Goal: Task Accomplishment & Management: Complete application form

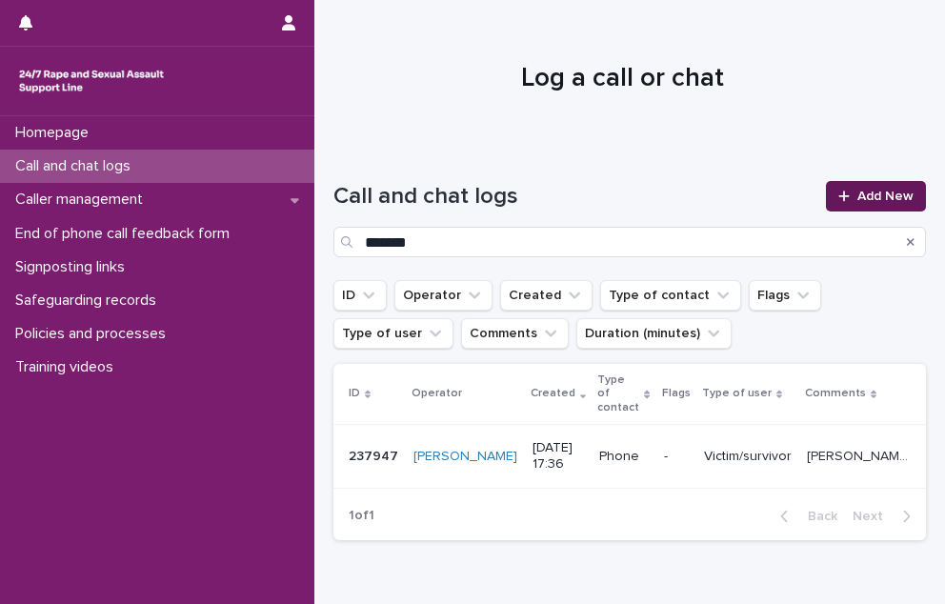
click at [852, 187] on link "Add New" at bounding box center [876, 196] width 100 height 30
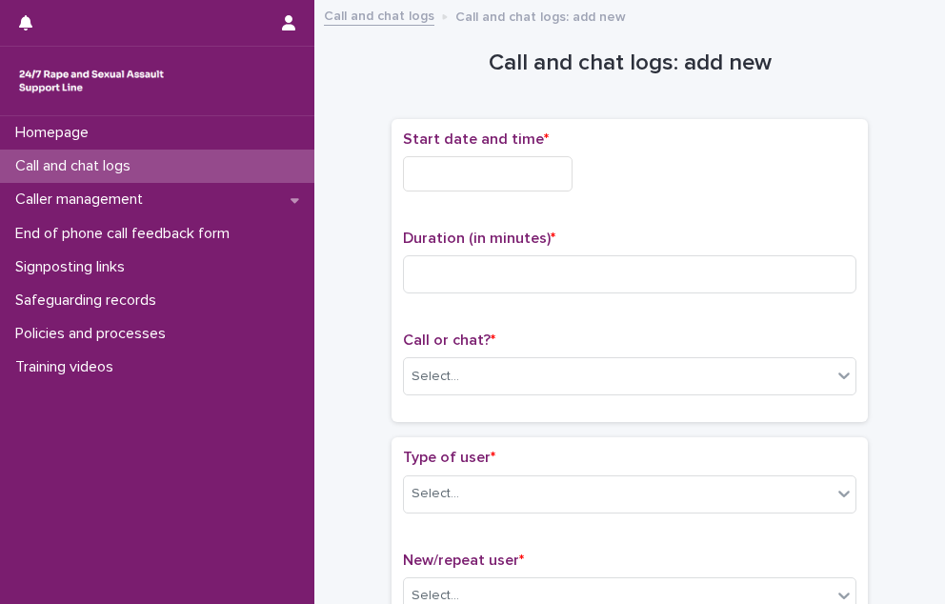
click at [514, 183] on input "text" at bounding box center [488, 173] width 170 height 35
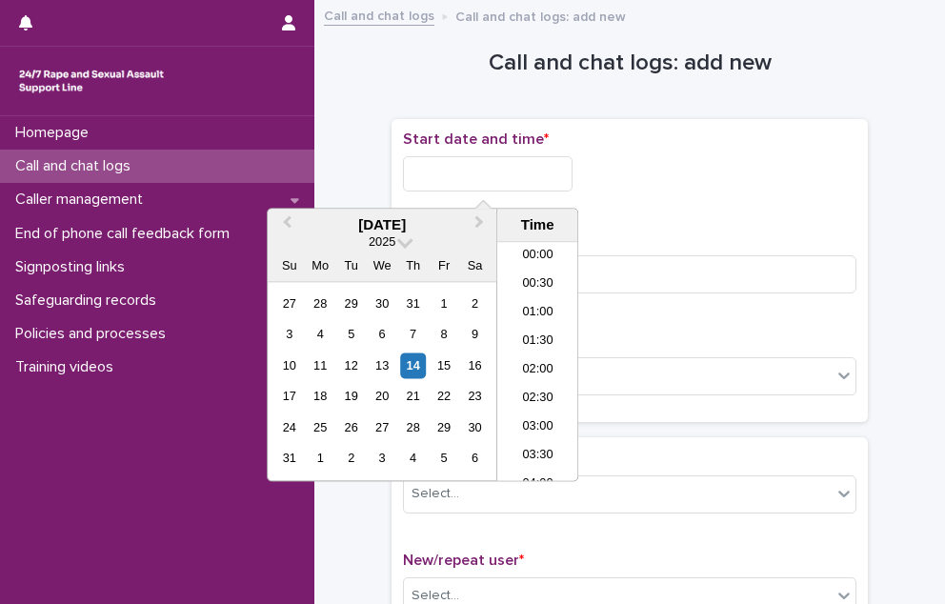
scroll to position [924, 0]
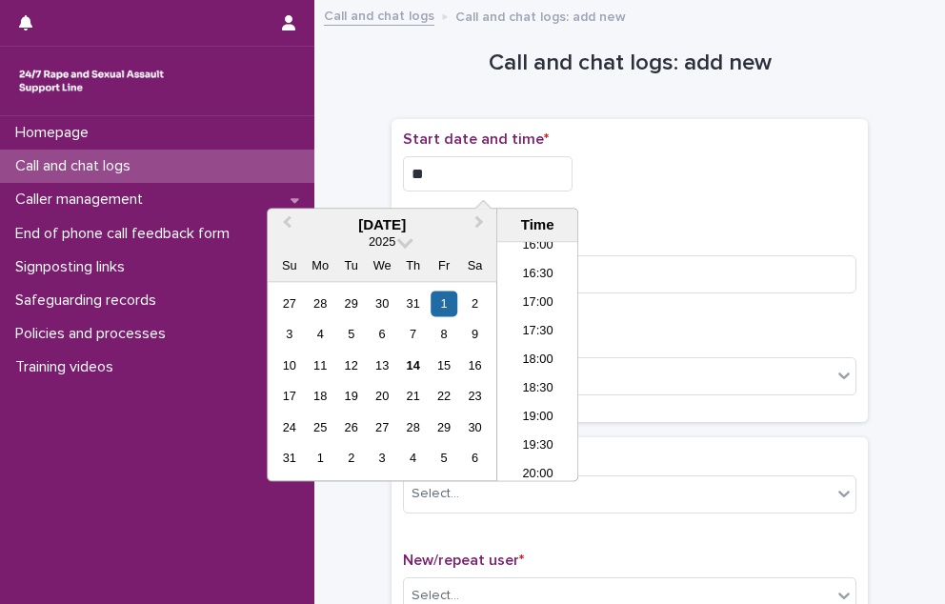
type input "*"
click at [411, 361] on div "14" at bounding box center [413, 365] width 26 height 26
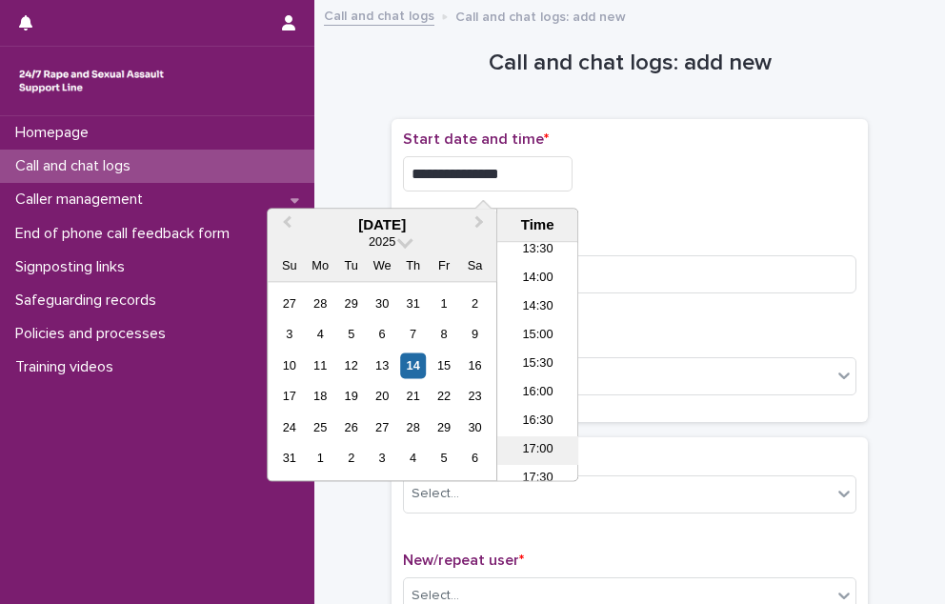
scroll to position [733, 0]
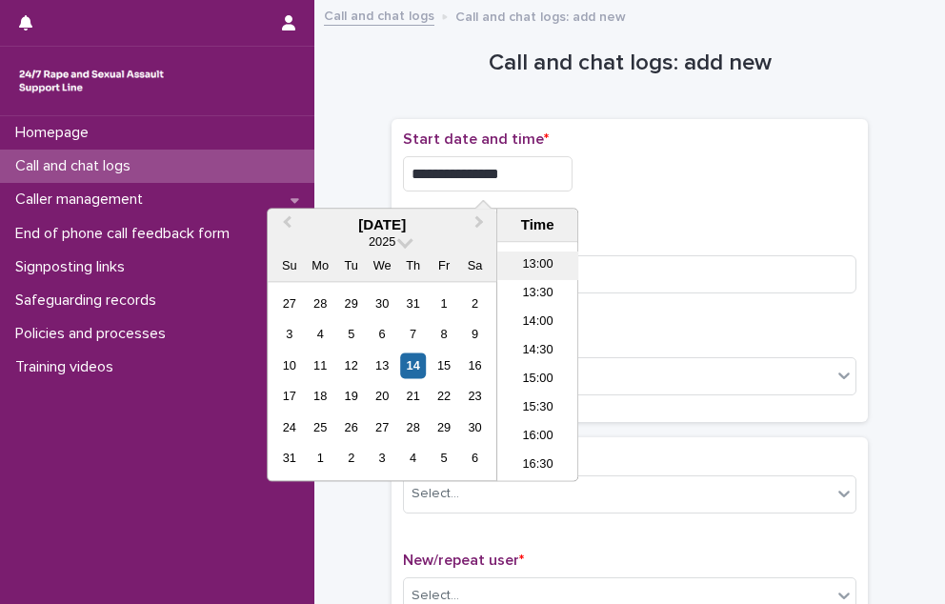
click at [547, 268] on li "13:00" at bounding box center [537, 266] width 81 height 29
click at [519, 179] on input "**********" at bounding box center [488, 173] width 170 height 35
type input "**********"
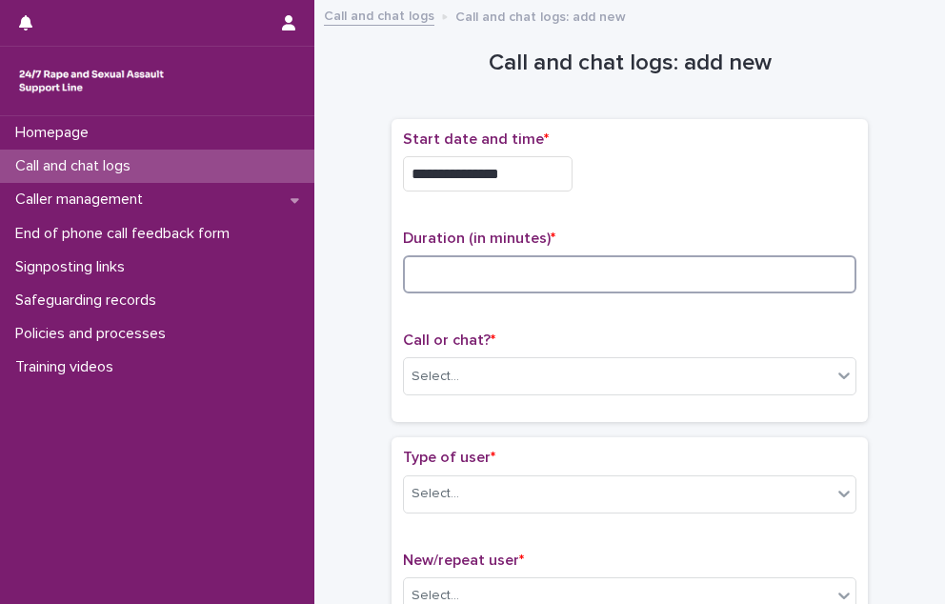
click at [645, 255] on input at bounding box center [629, 274] width 453 height 38
type input "**"
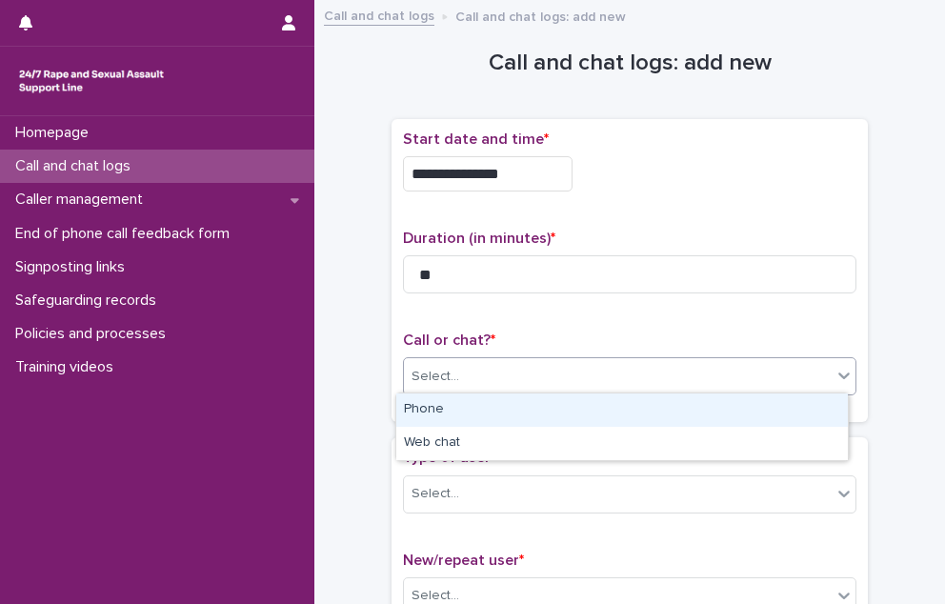
click at [510, 380] on div "Select..." at bounding box center [618, 376] width 428 height 31
click at [476, 420] on div "Phone" at bounding box center [621, 409] width 451 height 33
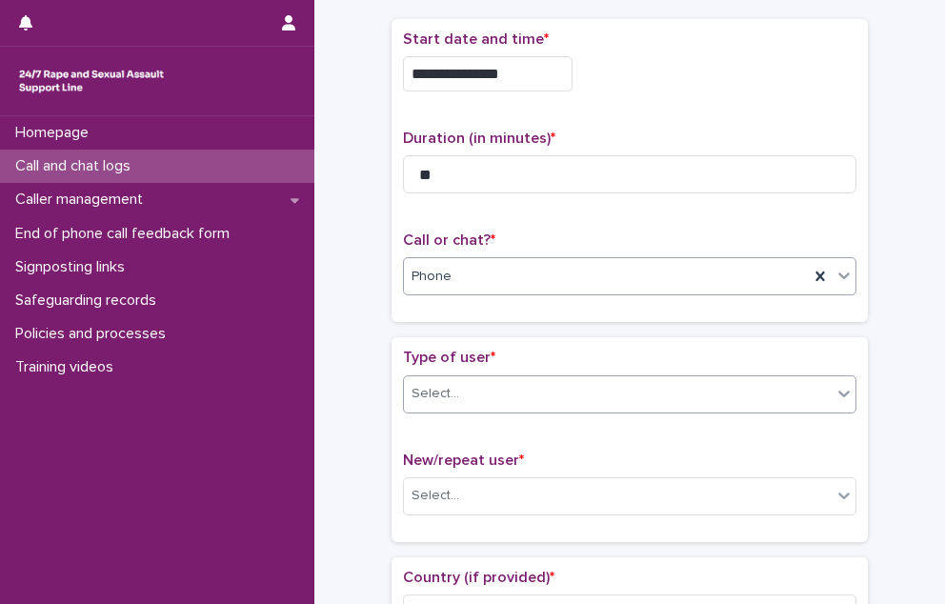
scroll to position [190, 0]
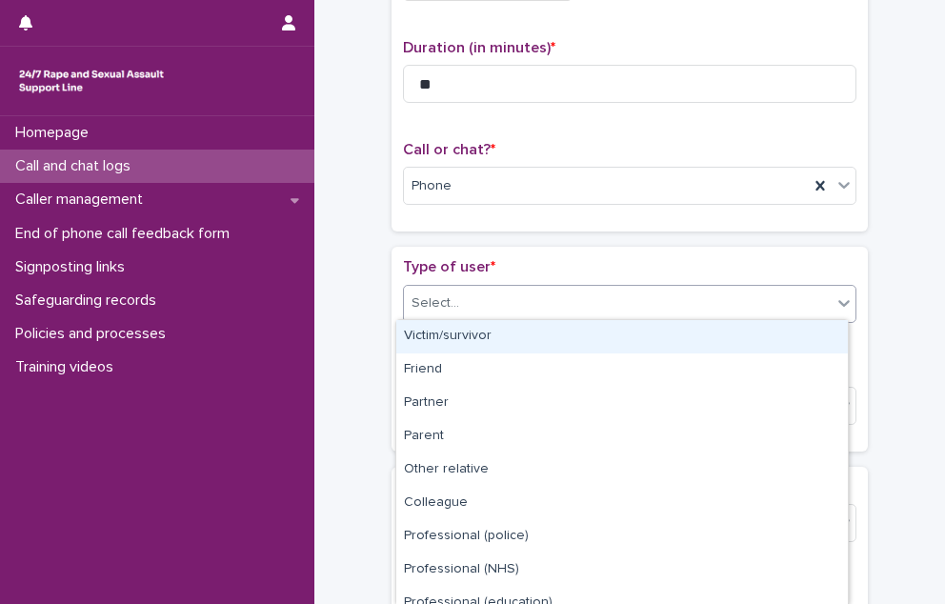
click at [514, 313] on div "Select..." at bounding box center [618, 303] width 428 height 31
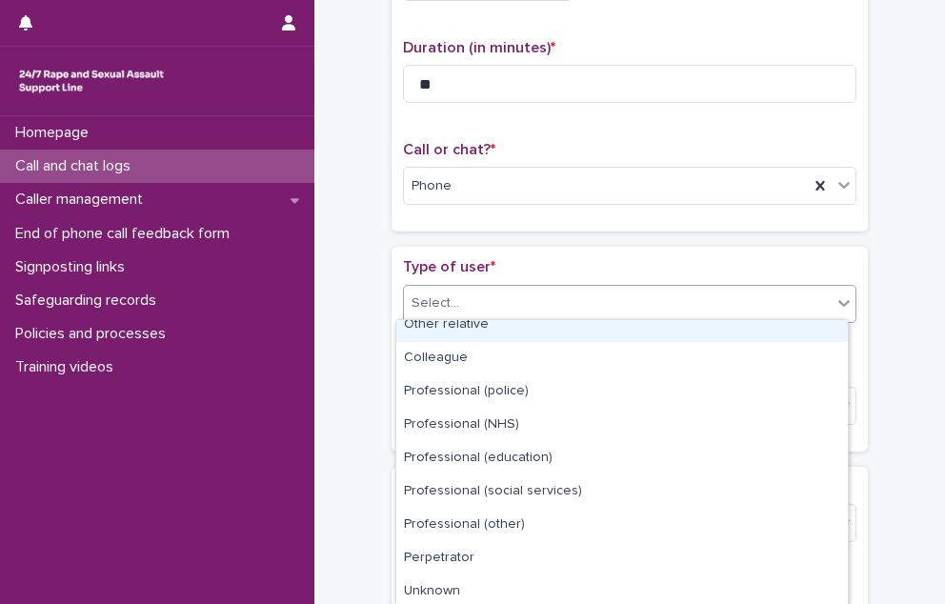
scroll to position [213, 0]
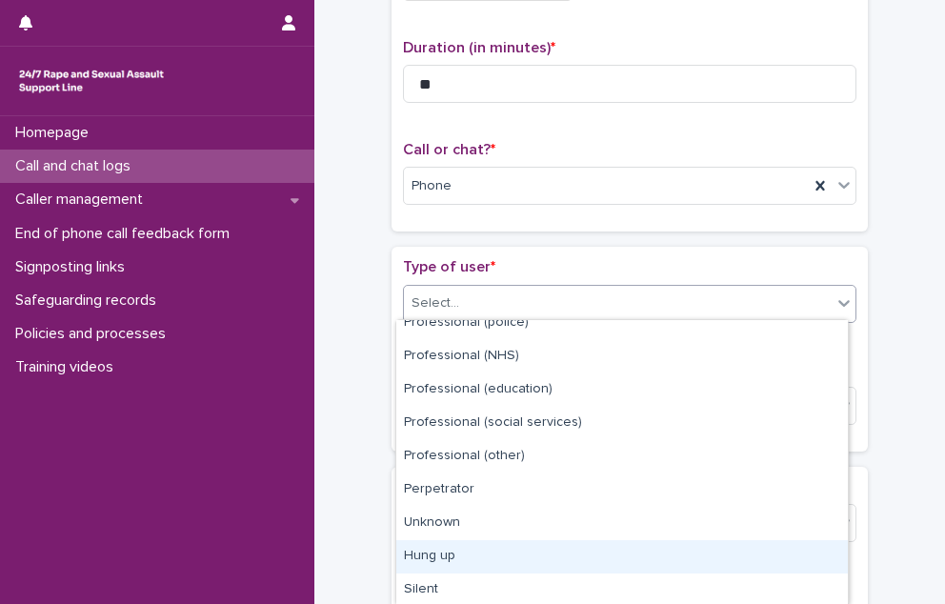
click at [527, 561] on div "Hung up" at bounding box center [621, 556] width 451 height 33
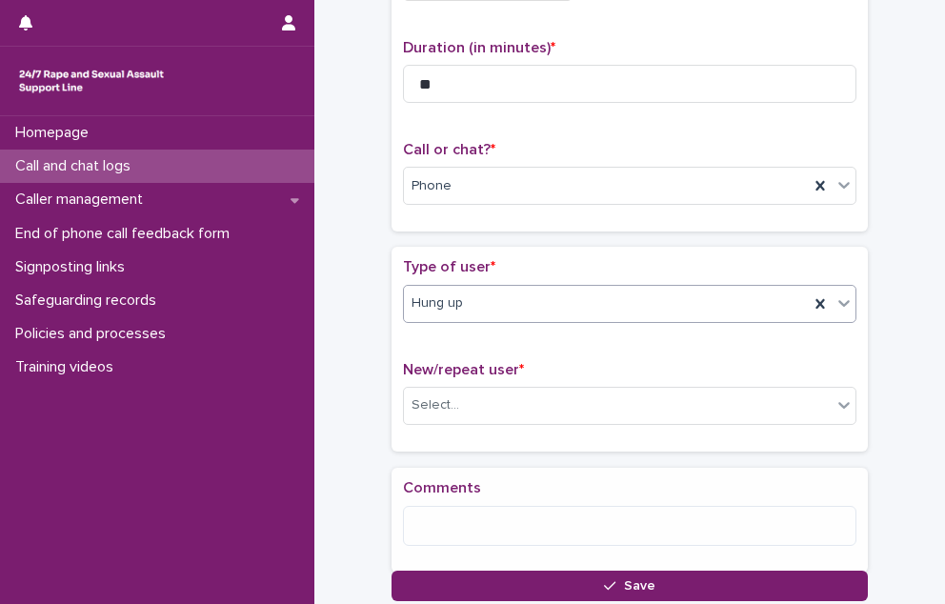
click at [495, 302] on div "Hung up" at bounding box center [606, 303] width 405 height 31
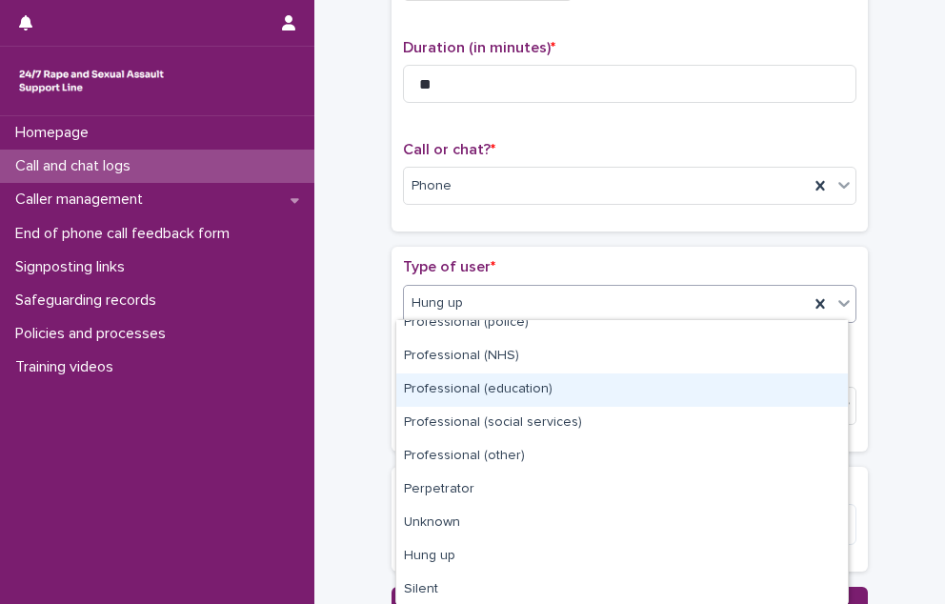
scroll to position [0, 0]
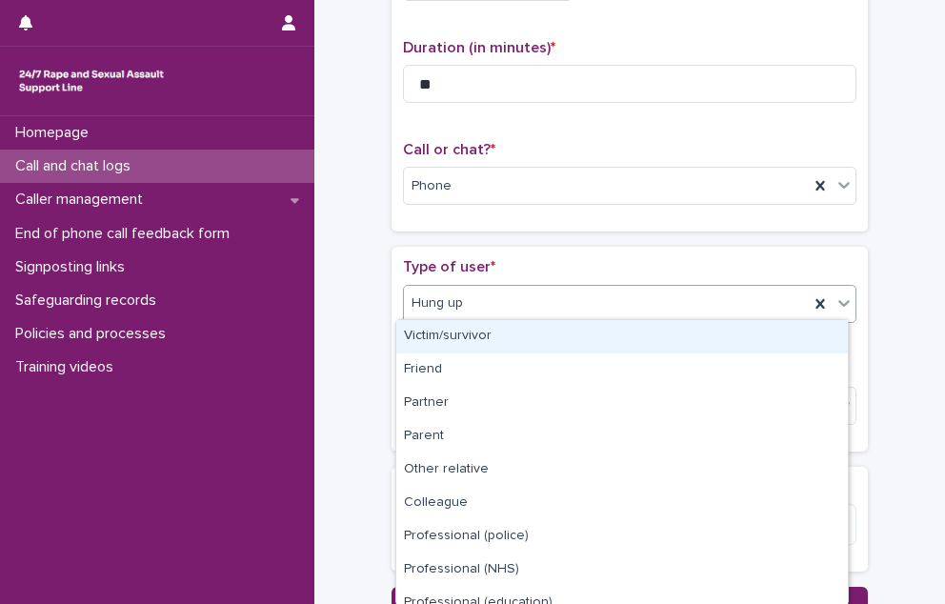
click at [507, 332] on div "Victim/survivor" at bounding box center [621, 336] width 451 height 33
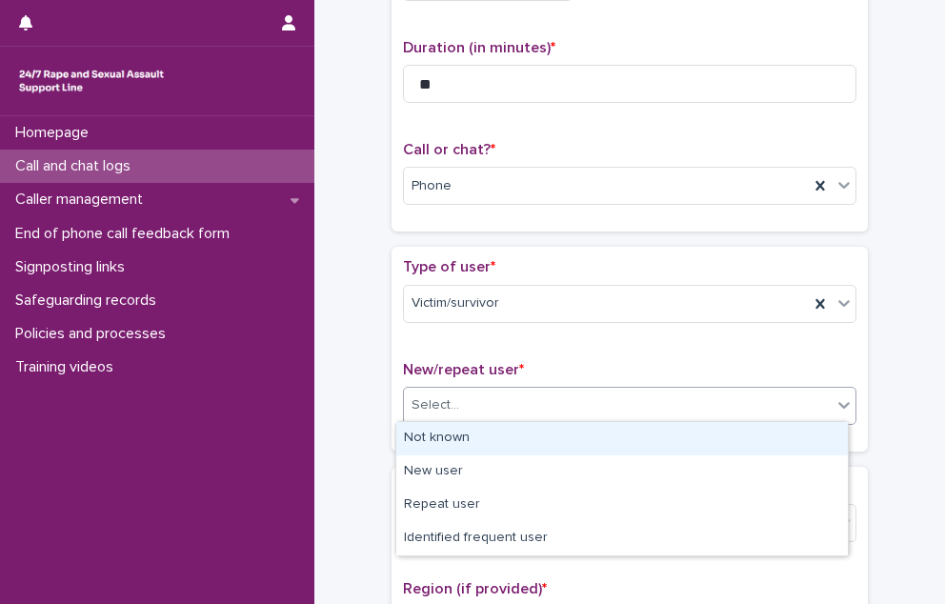
click at [490, 398] on div "Select..." at bounding box center [618, 405] width 428 height 31
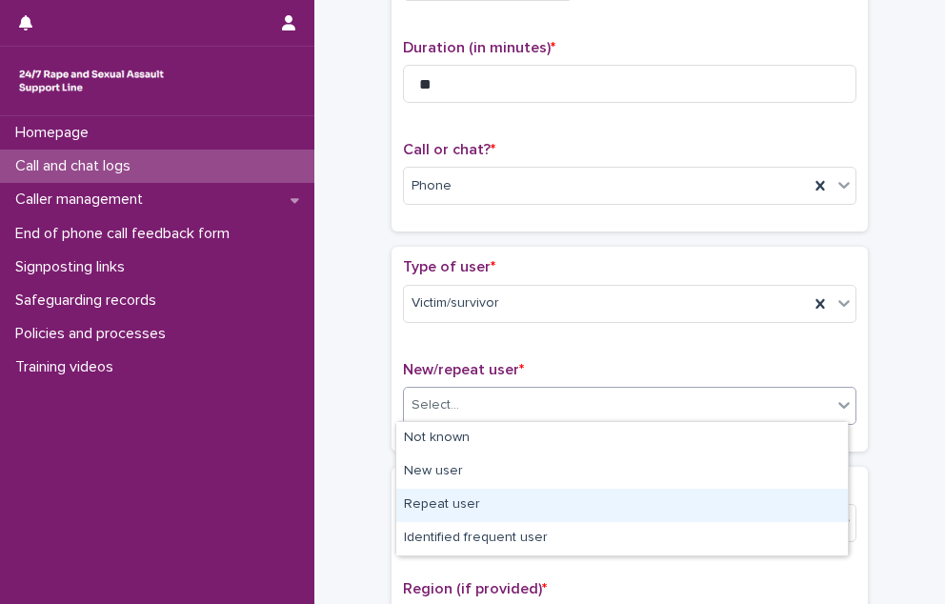
click at [484, 497] on div "Repeat user" at bounding box center [621, 505] width 451 height 33
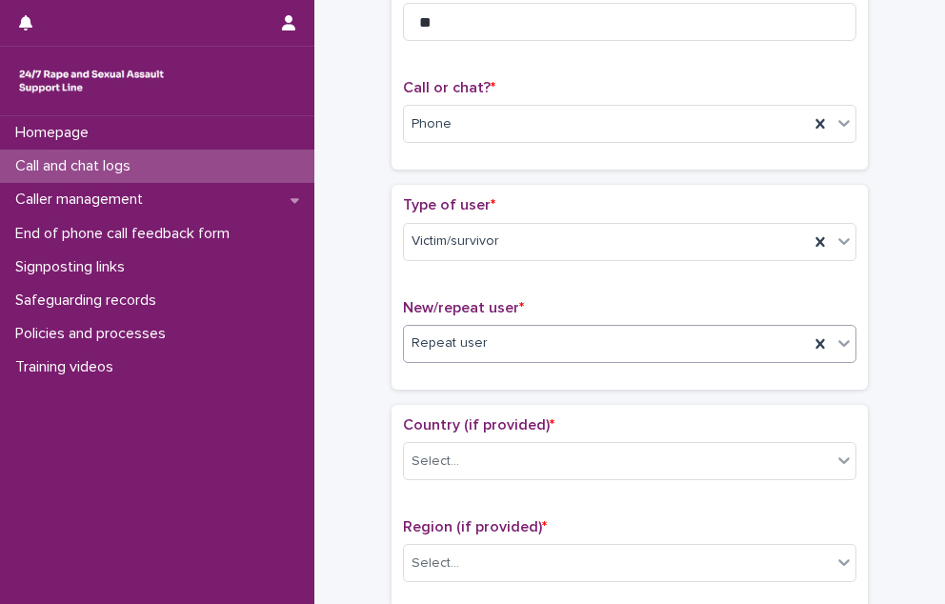
scroll to position [286, 0]
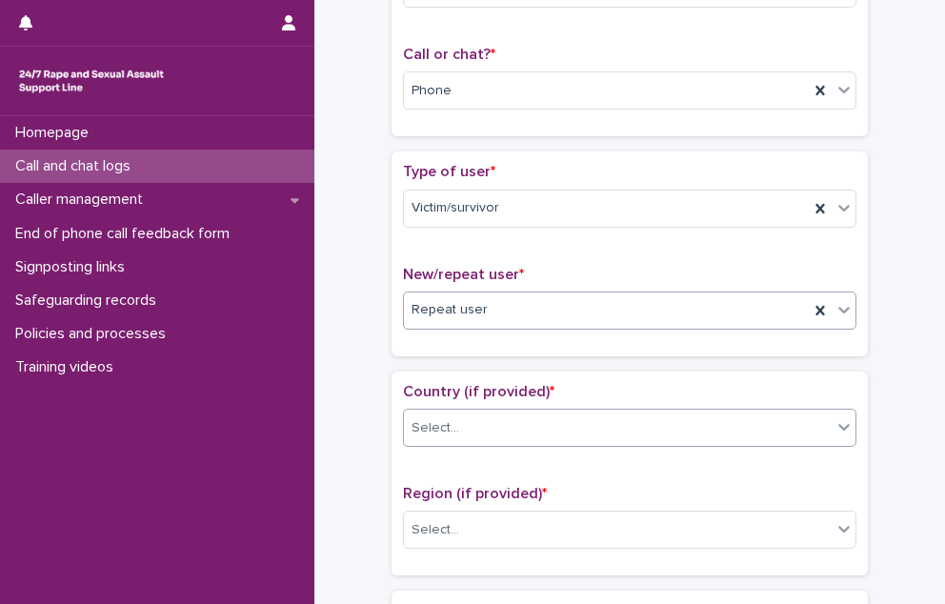
click at [474, 439] on div "Select..." at bounding box center [629, 428] width 453 height 38
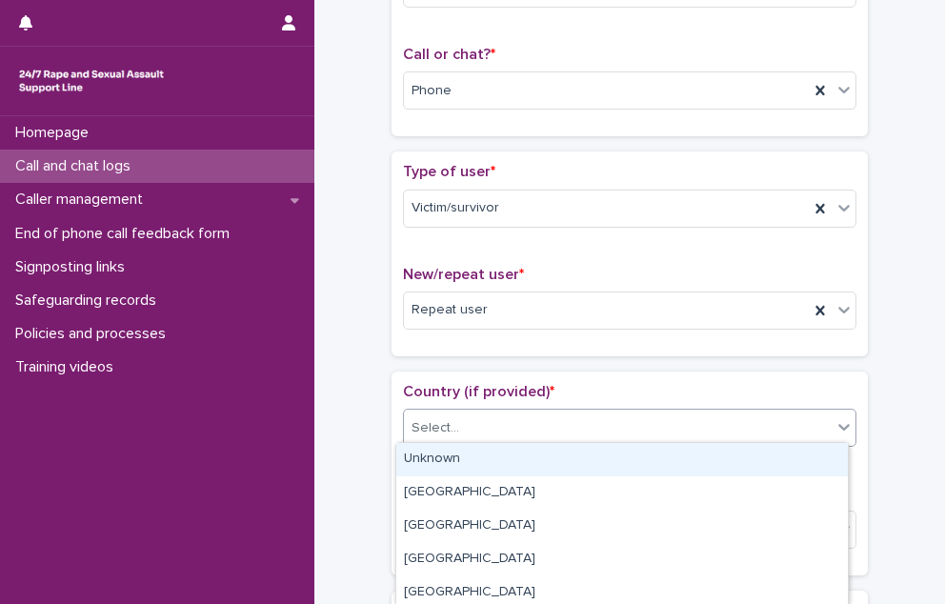
click at [507, 467] on div "Unknown" at bounding box center [621, 459] width 451 height 33
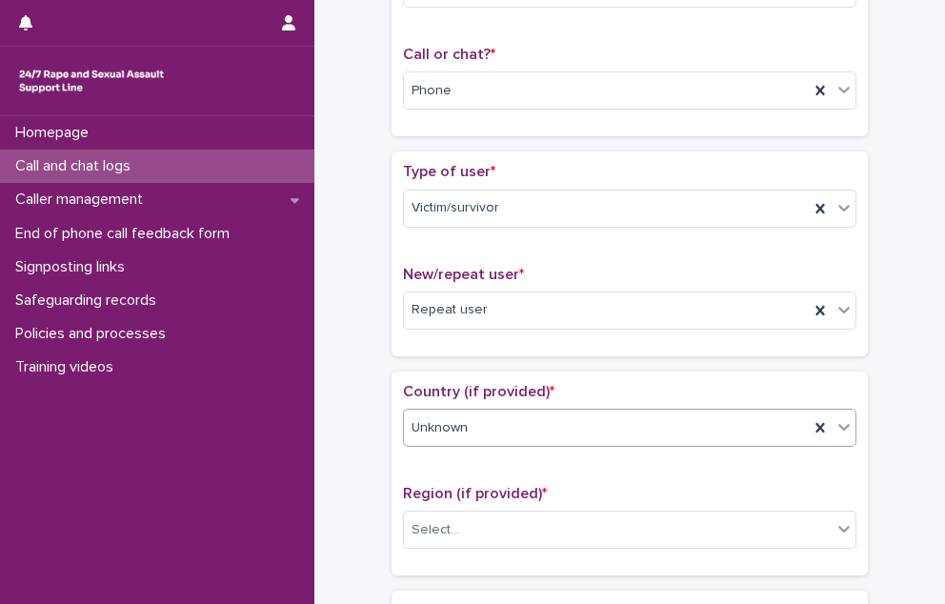
click at [503, 436] on div "Unknown" at bounding box center [606, 427] width 405 height 31
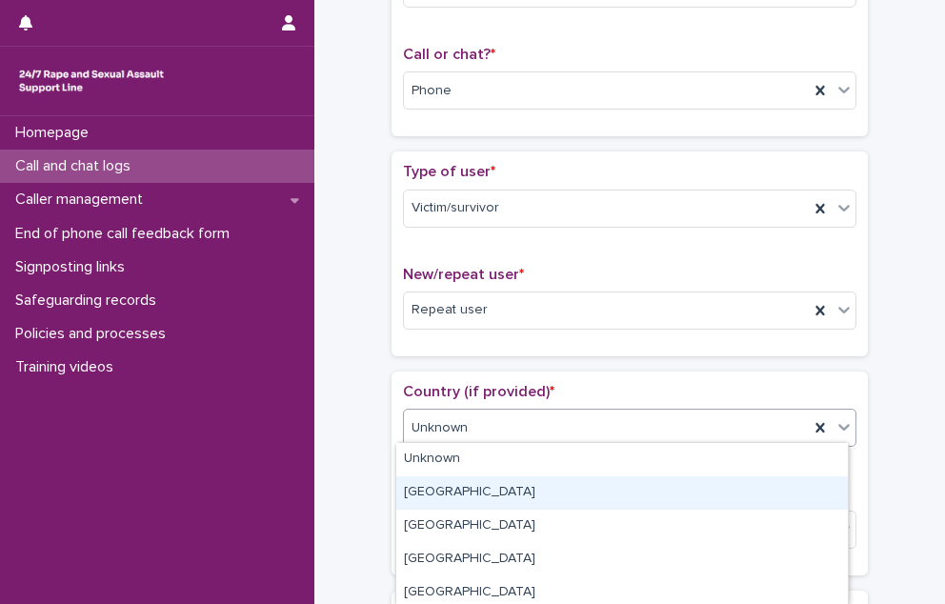
click at [400, 484] on div "[GEOGRAPHIC_DATA]" at bounding box center [621, 492] width 451 height 33
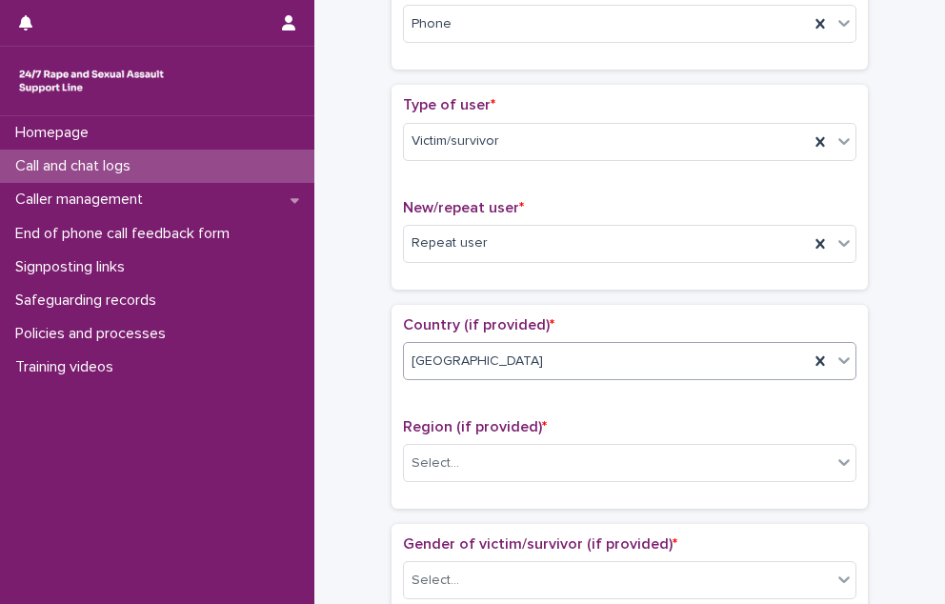
scroll to position [381, 0]
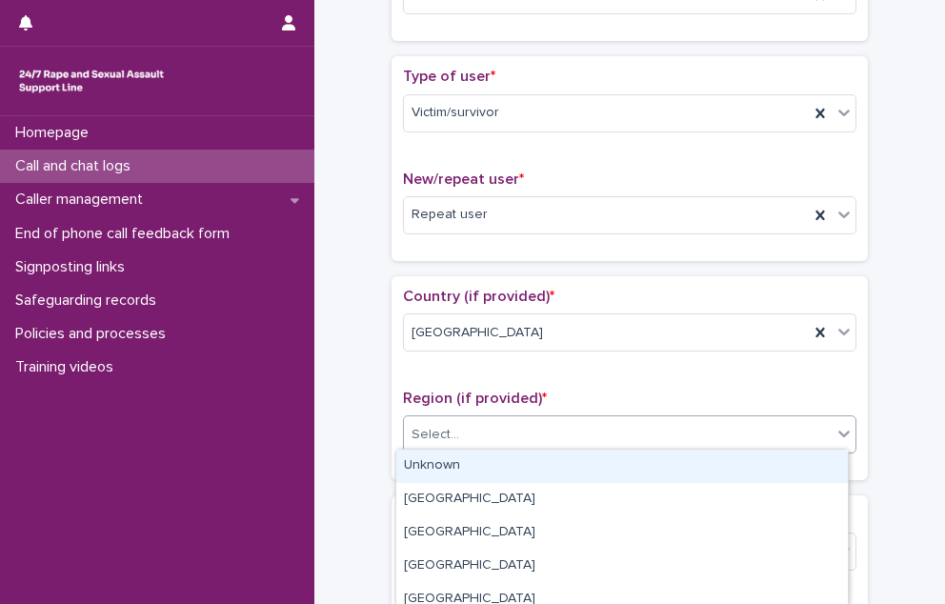
click at [419, 436] on div "Select..." at bounding box center [435, 435] width 48 height 20
click at [434, 473] on div "Unknown" at bounding box center [621, 466] width 451 height 33
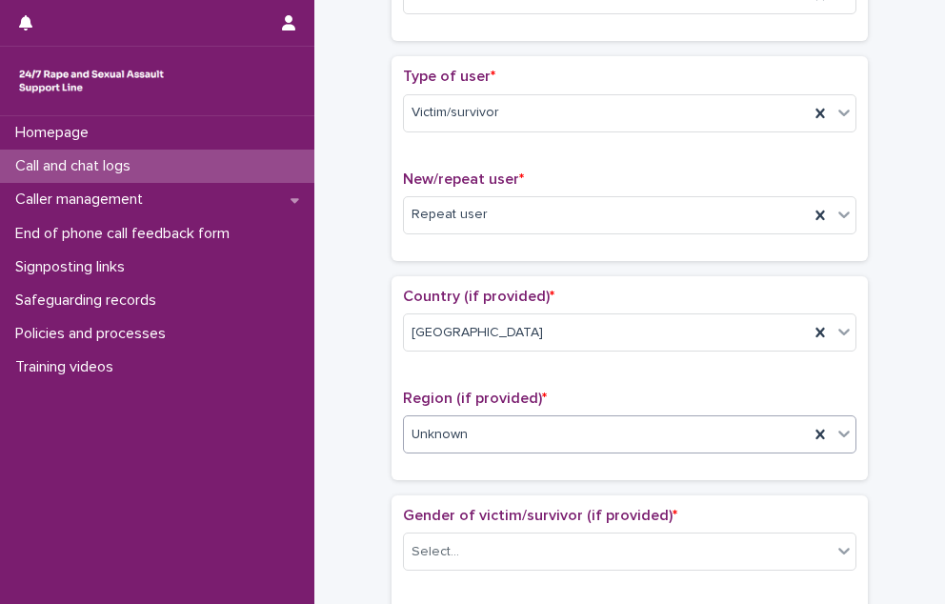
scroll to position [571, 0]
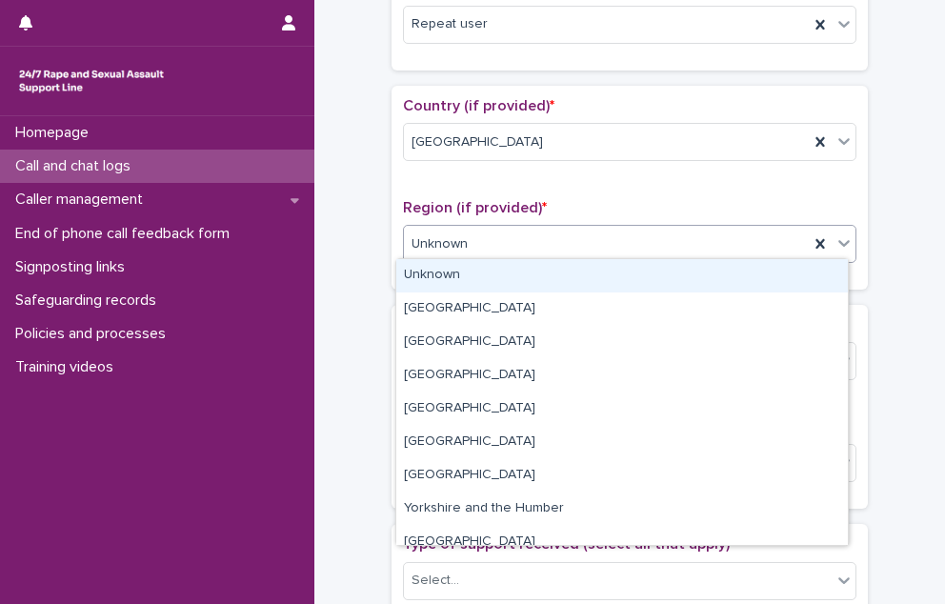
click at [549, 236] on div "Unknown" at bounding box center [606, 244] width 405 height 31
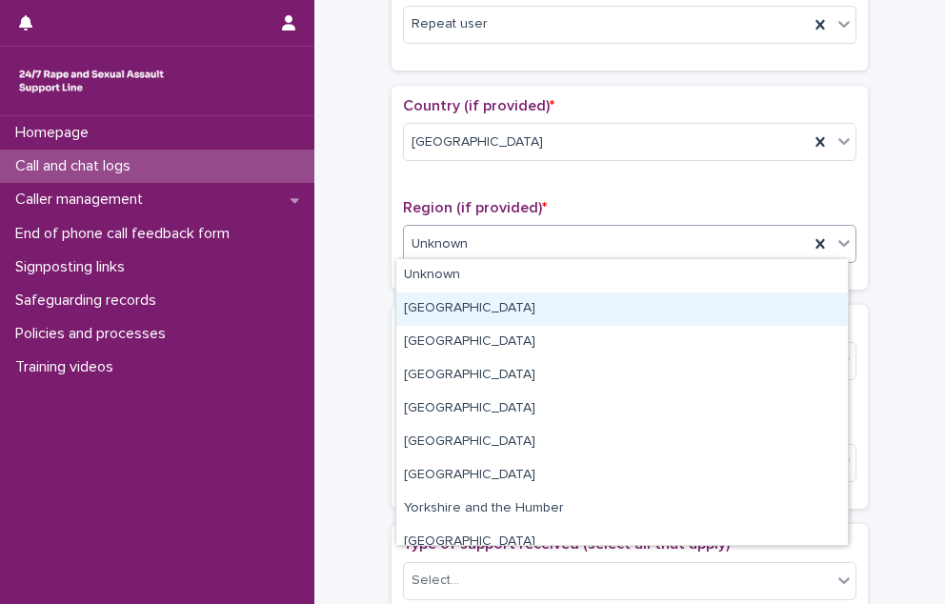
click at [511, 306] on div "[GEOGRAPHIC_DATA]" at bounding box center [621, 308] width 451 height 33
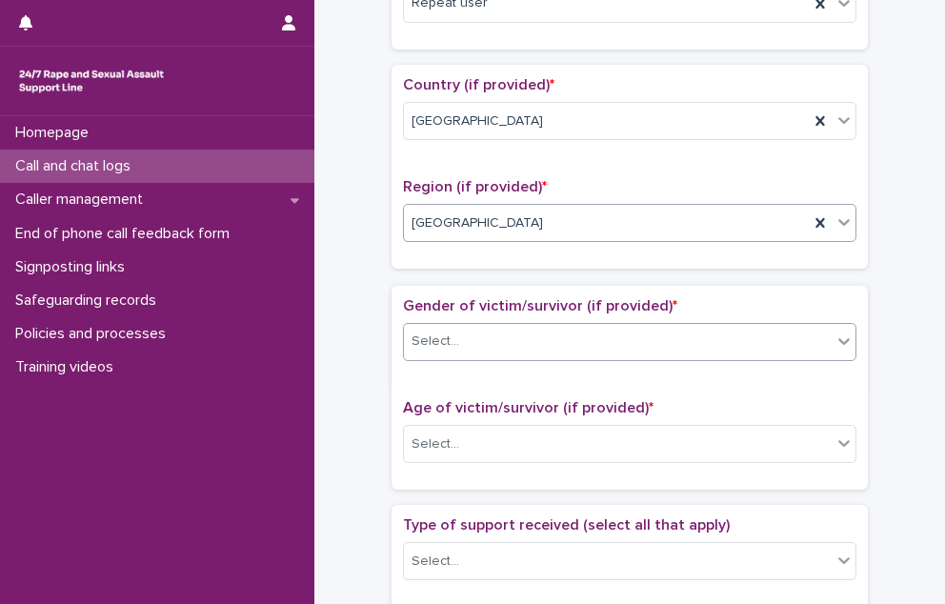
click at [499, 351] on div "Gender of victim/survivor (if provided) * Select..." at bounding box center [629, 336] width 453 height 79
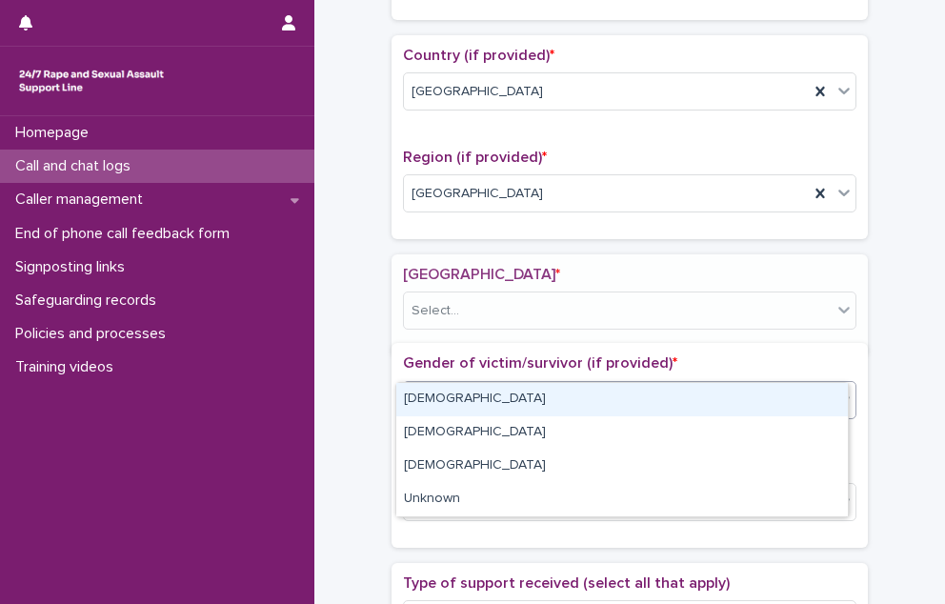
scroll to position [630, 0]
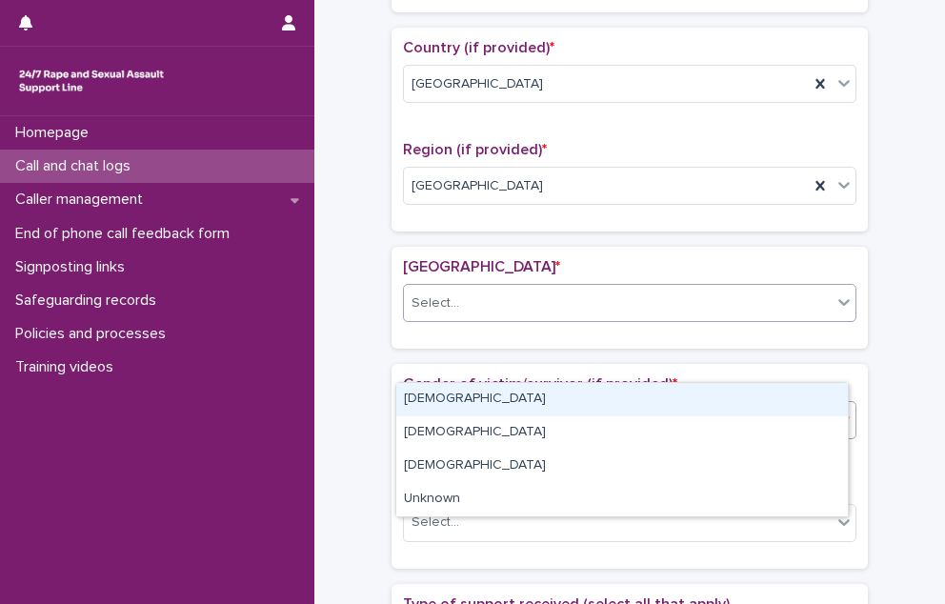
click at [474, 295] on div "Select..." at bounding box center [618, 303] width 428 height 31
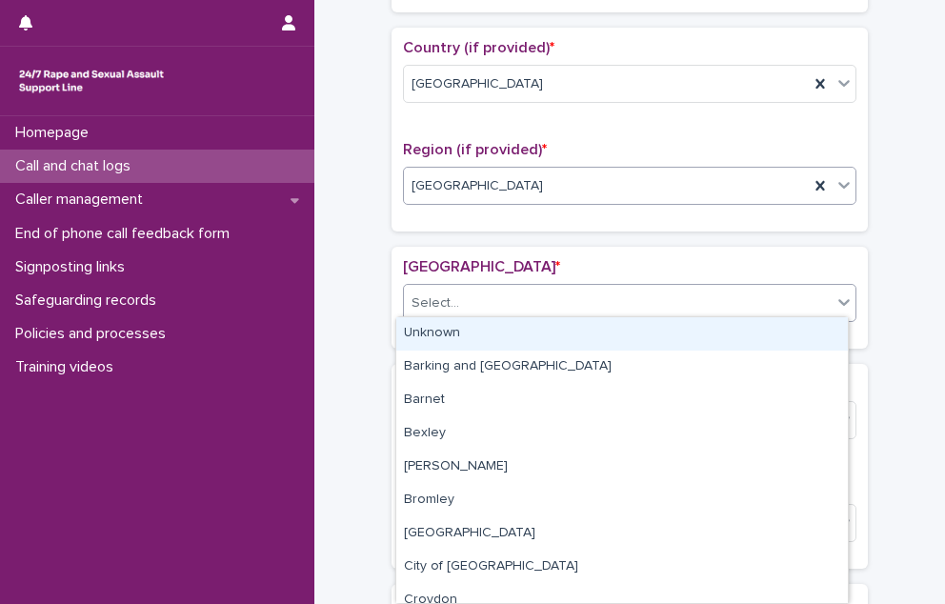
click at [511, 187] on div "[GEOGRAPHIC_DATA]" at bounding box center [606, 185] width 405 height 31
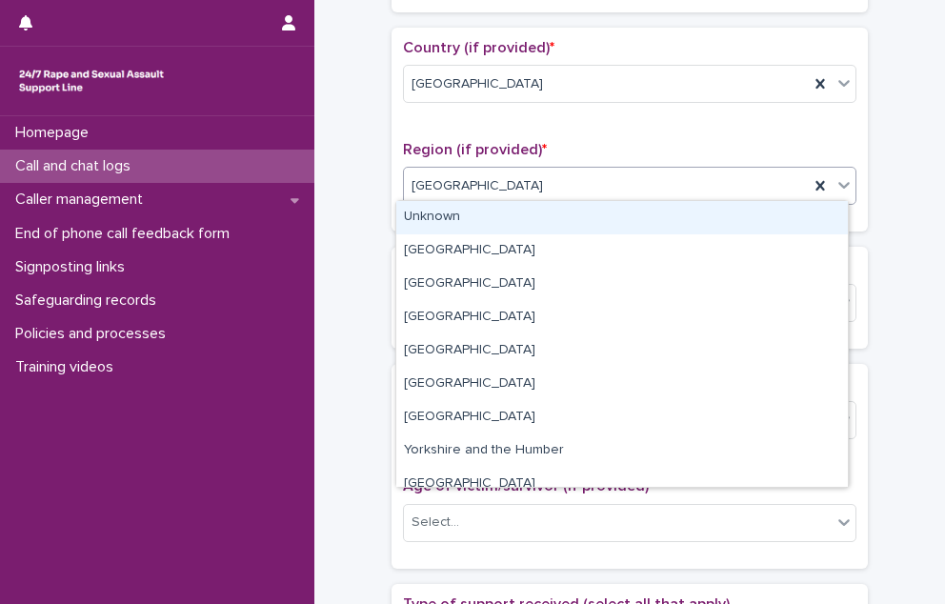
click at [503, 230] on div "Unknown" at bounding box center [621, 217] width 451 height 33
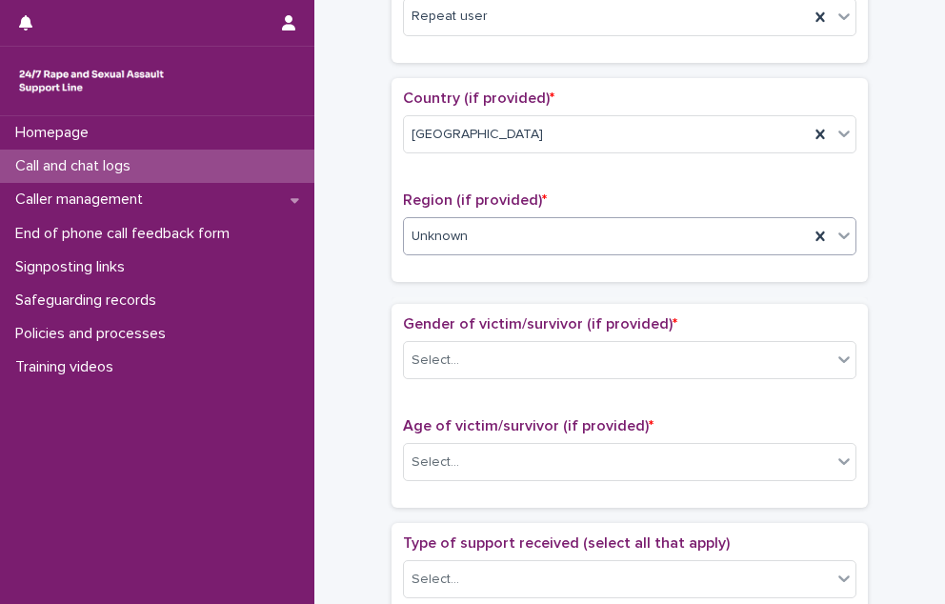
scroll to position [571, 0]
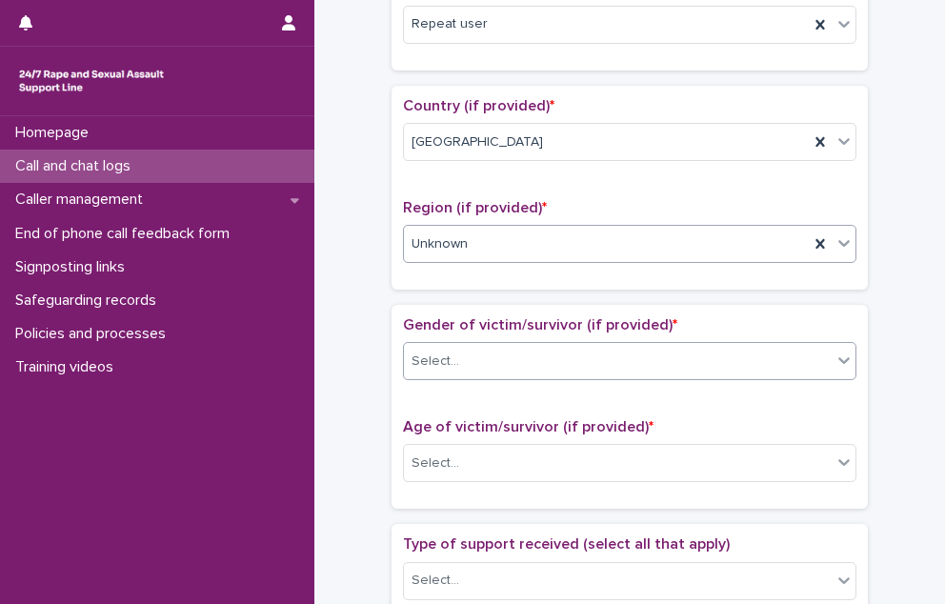
click at [461, 359] on input "text" at bounding box center [462, 360] width 2 height 18
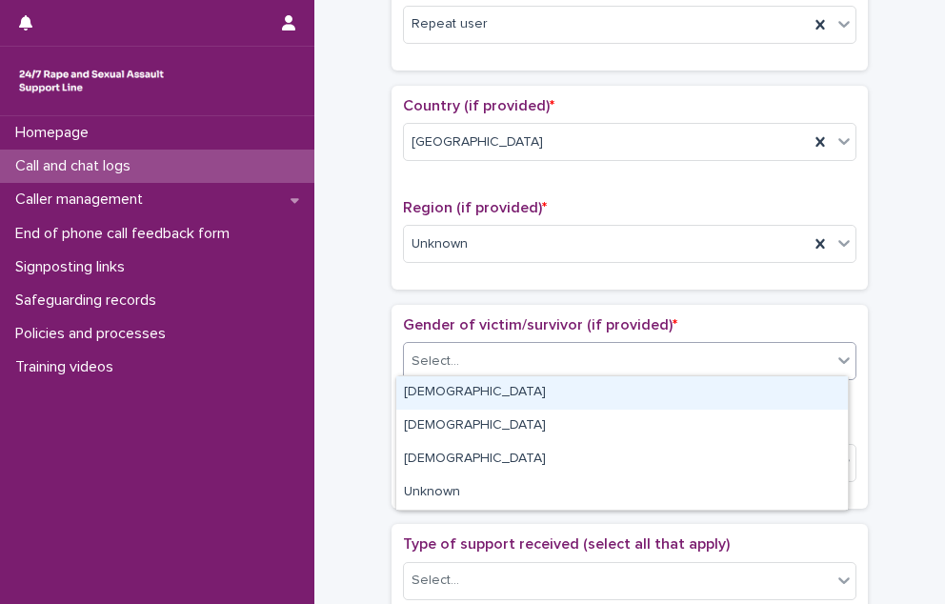
click at [445, 386] on div "[DEMOGRAPHIC_DATA]" at bounding box center [621, 392] width 451 height 33
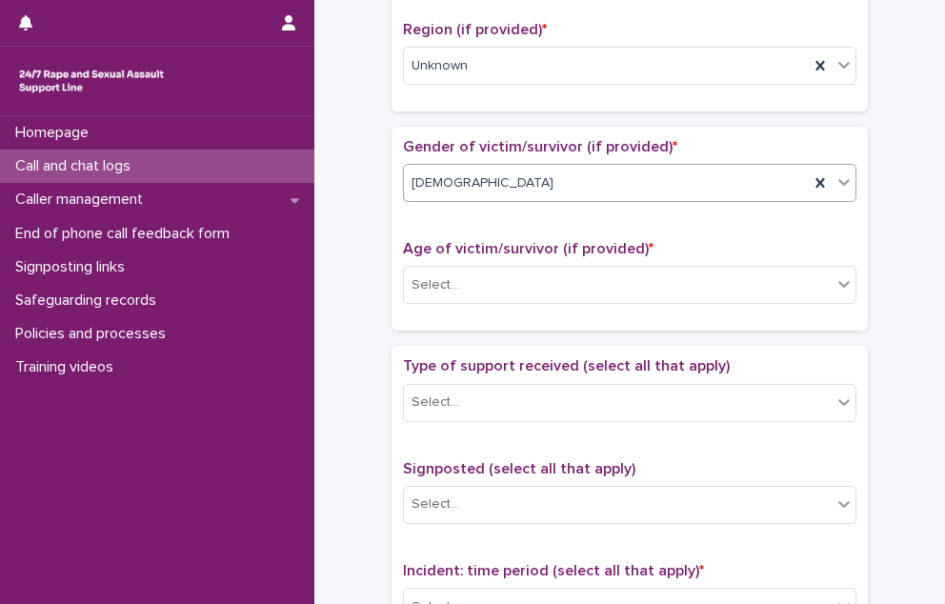
scroll to position [762, 0]
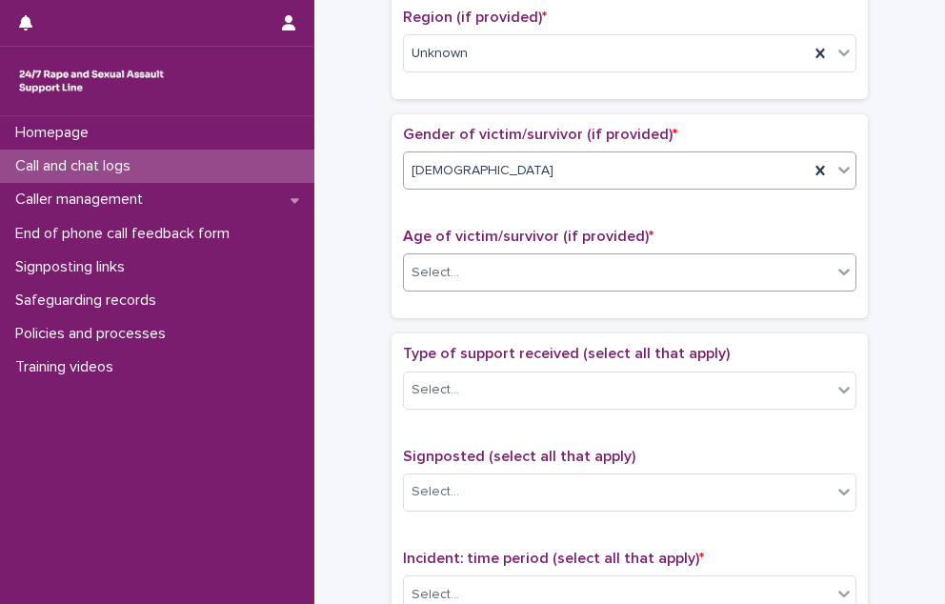
drag, startPoint x: 470, startPoint y: 271, endPoint x: 470, endPoint y: 285, distance: 13.3
click at [470, 272] on div "Select..." at bounding box center [618, 272] width 428 height 31
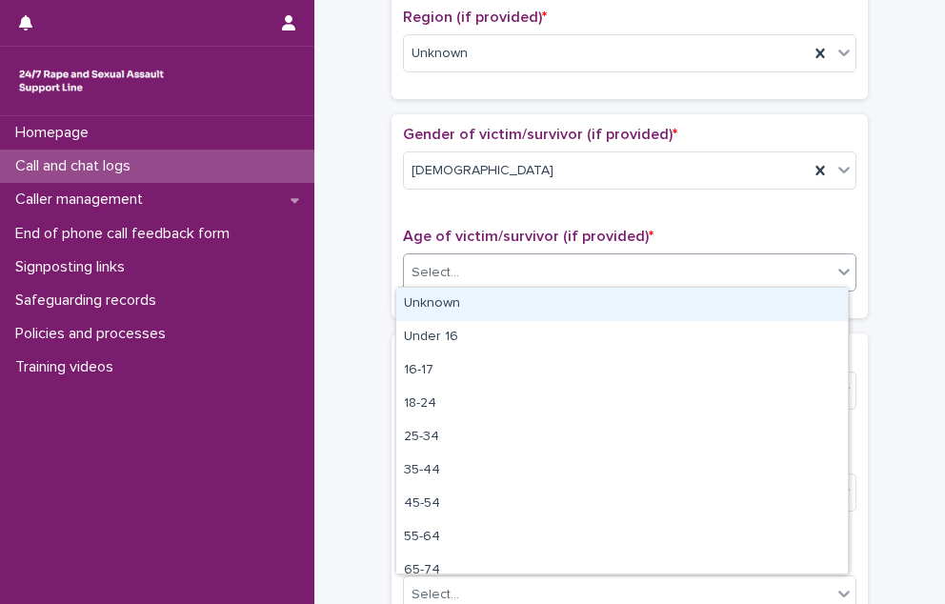
click at [465, 302] on div "Unknown" at bounding box center [621, 304] width 451 height 33
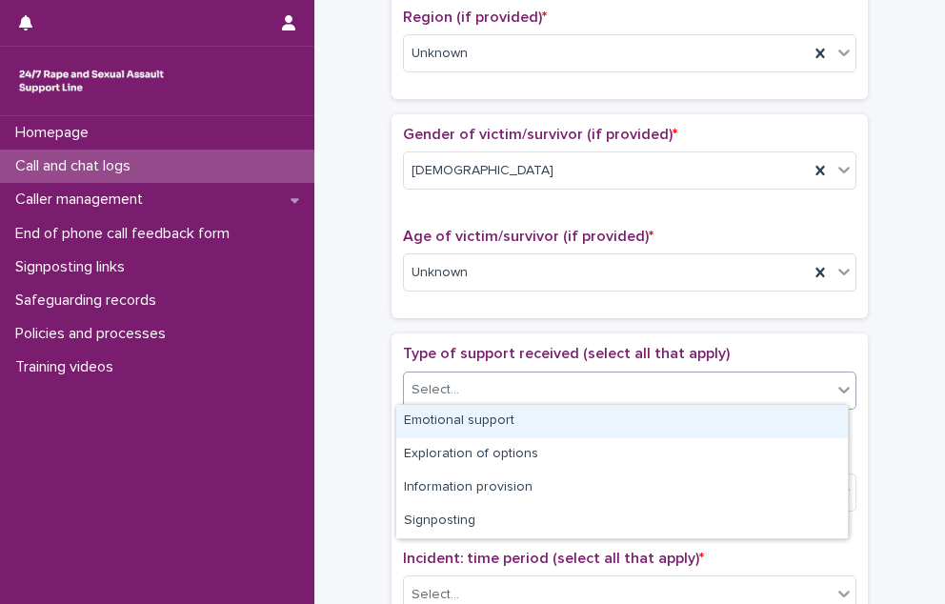
click at [461, 380] on input "text" at bounding box center [462, 389] width 2 height 18
click at [450, 420] on div "Emotional support" at bounding box center [621, 421] width 451 height 33
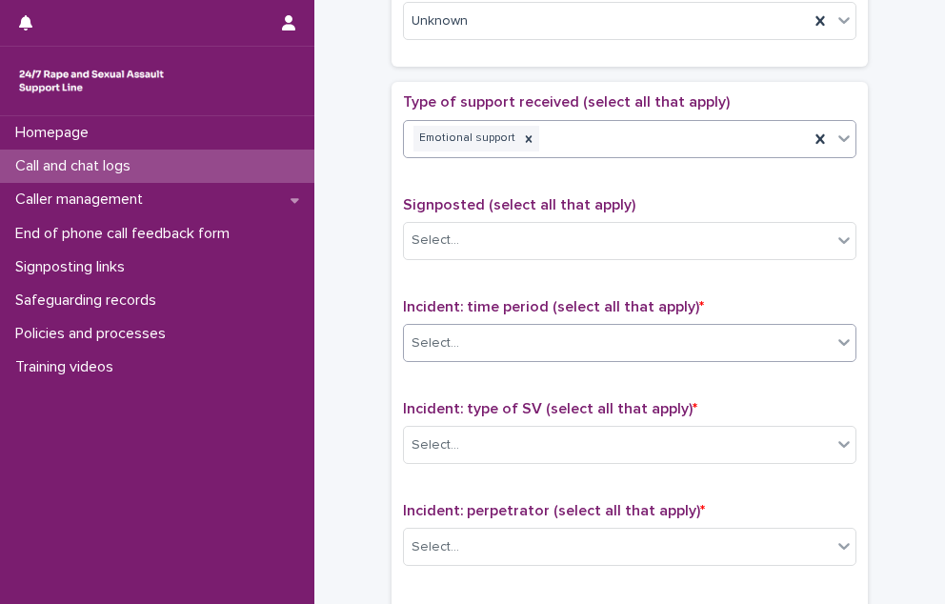
scroll to position [1048, 0]
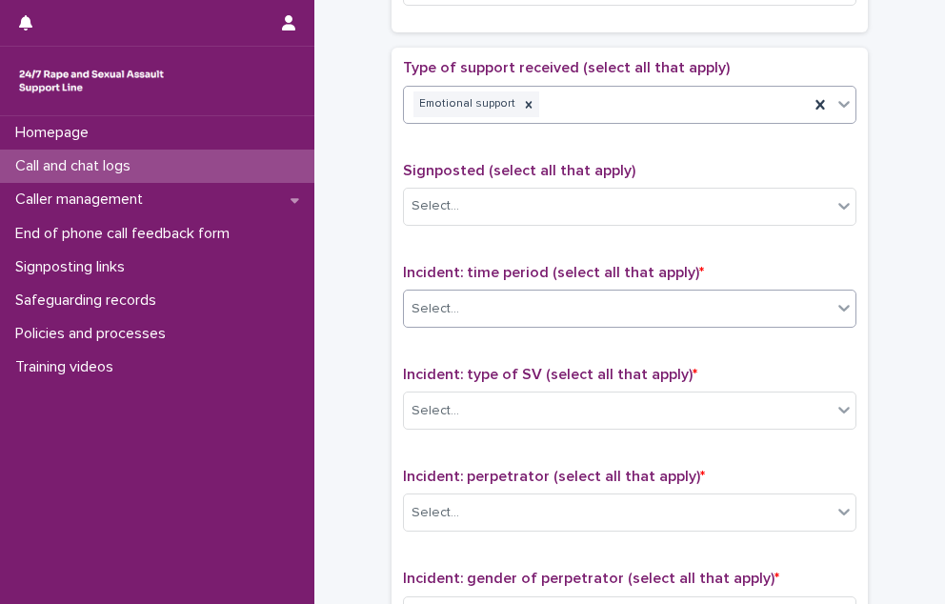
click at [490, 316] on div "Select..." at bounding box center [618, 308] width 428 height 31
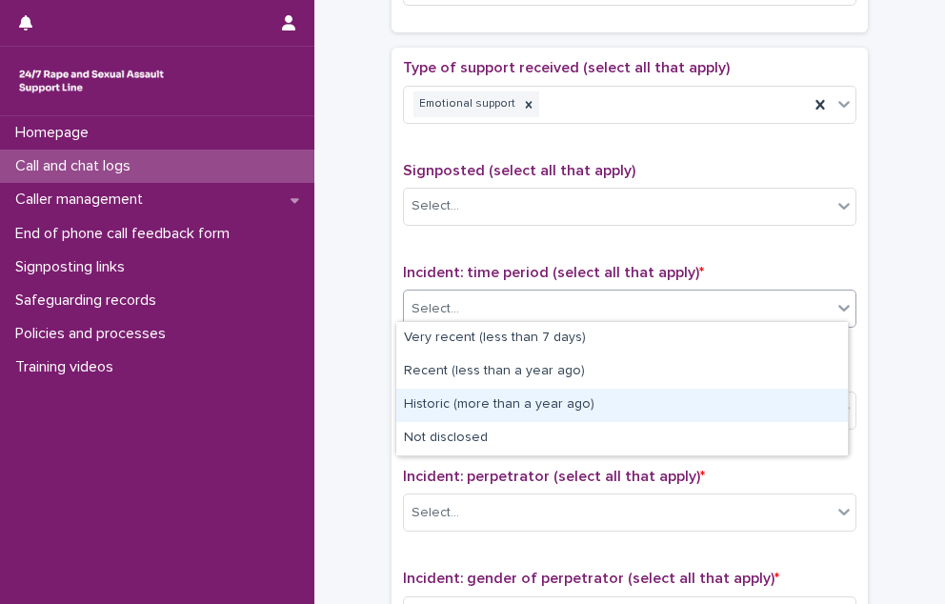
click at [479, 410] on div "Historic (more than a year ago)" at bounding box center [621, 405] width 451 height 33
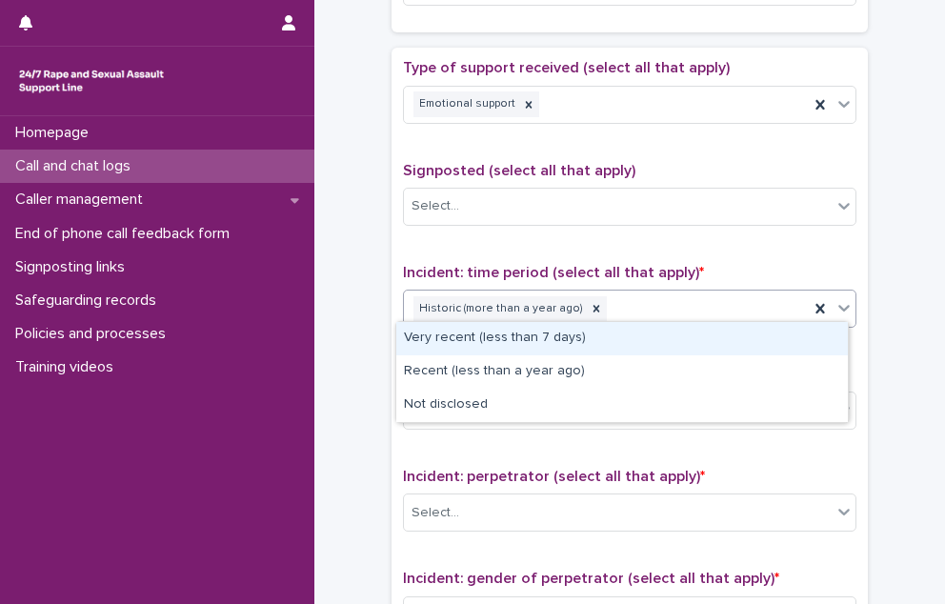
click at [648, 310] on div "Historic (more than a year ago)" at bounding box center [606, 308] width 405 height 33
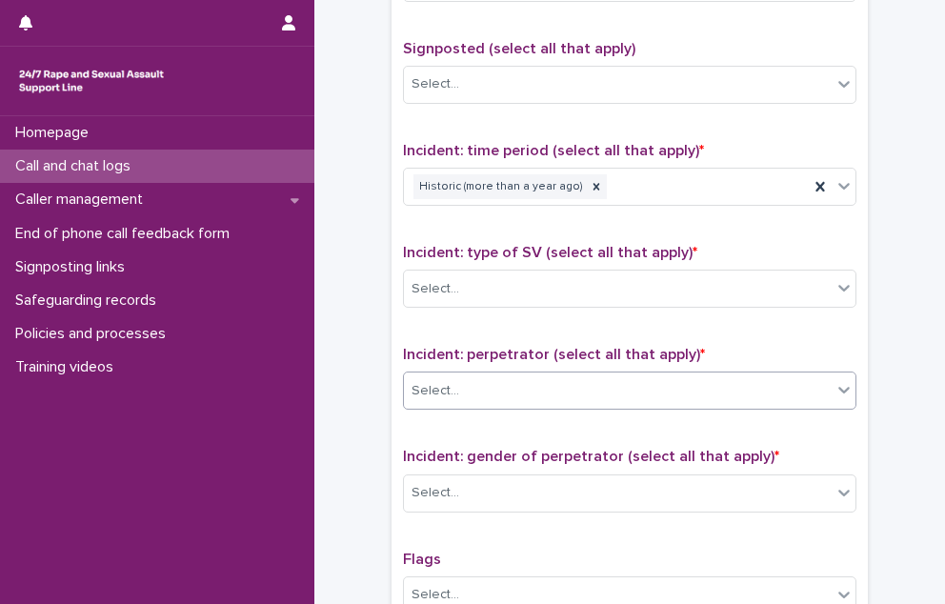
scroll to position [1238, 0]
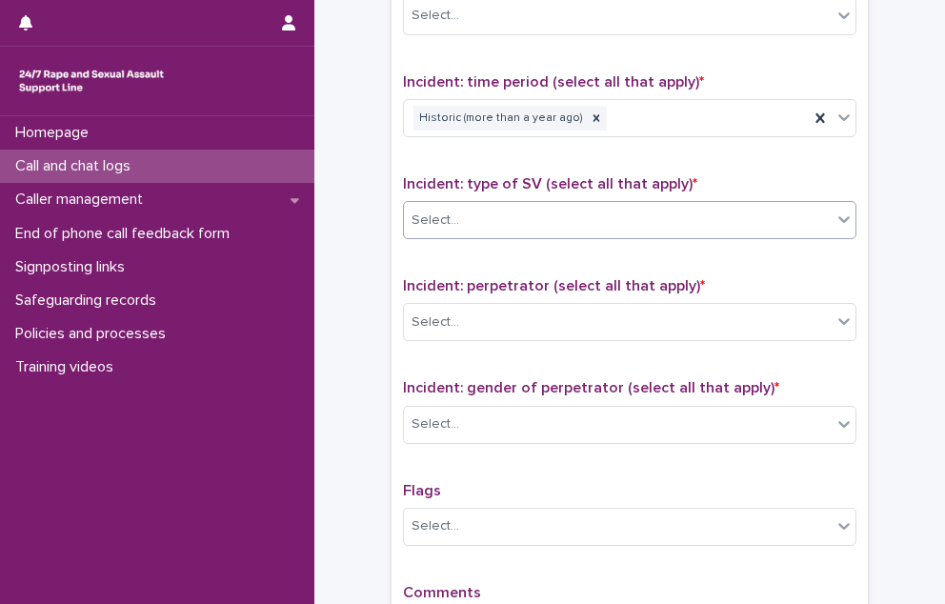
click at [497, 216] on div "Select..." at bounding box center [618, 220] width 428 height 31
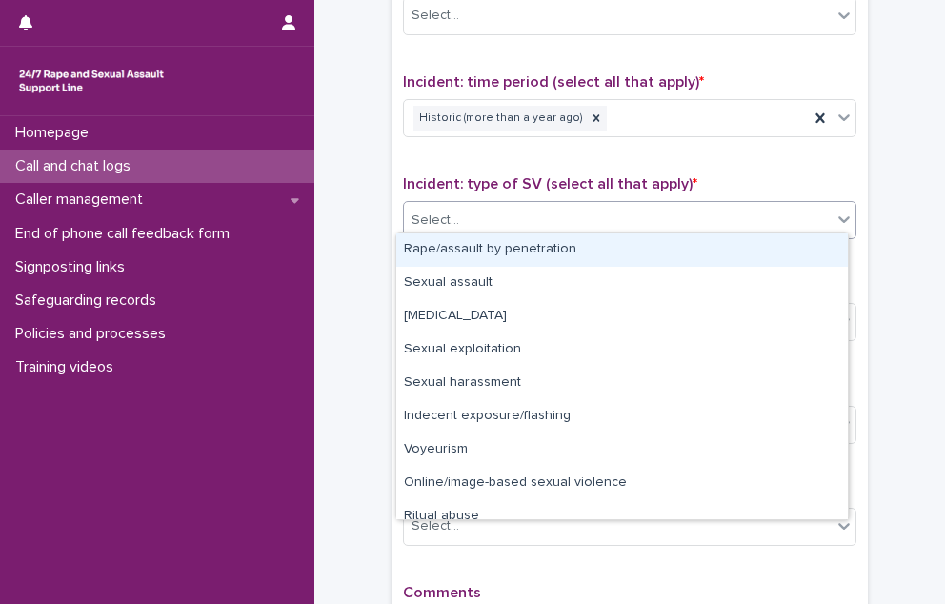
click at [489, 250] on div "Rape/assault by penetration" at bounding box center [621, 249] width 451 height 33
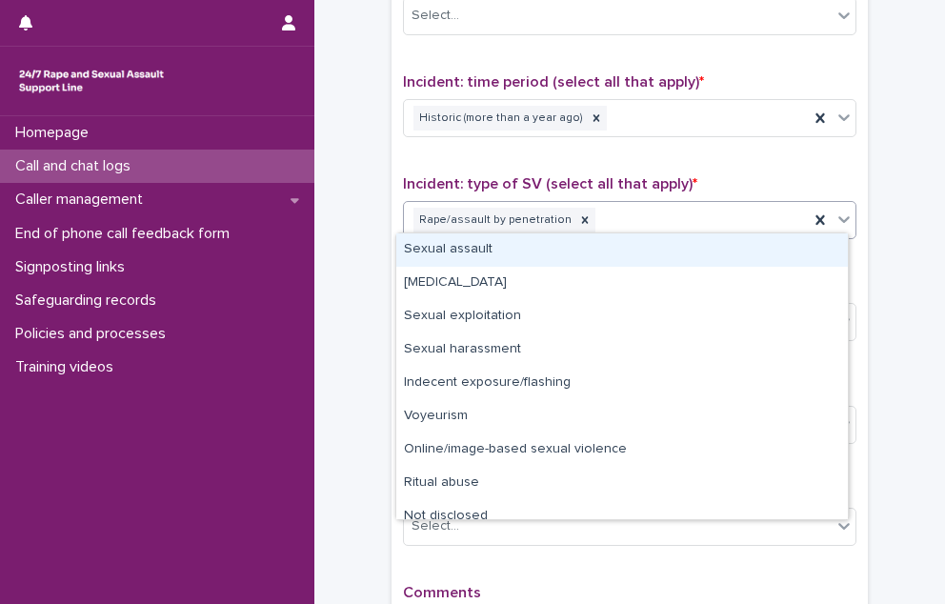
click at [672, 224] on div "Rape/assault by penetration" at bounding box center [606, 220] width 405 height 33
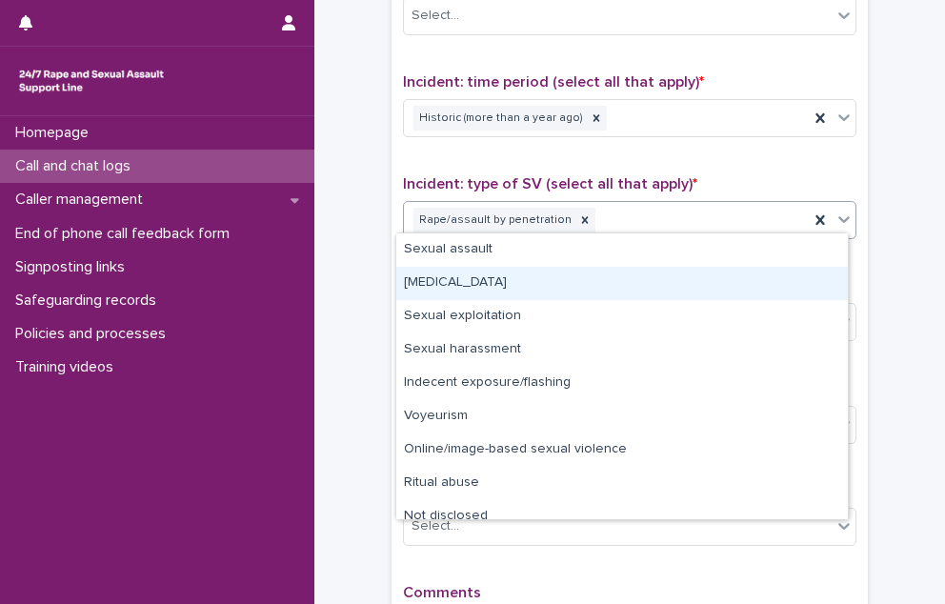
click at [593, 290] on div "[MEDICAL_DATA]" at bounding box center [621, 283] width 451 height 33
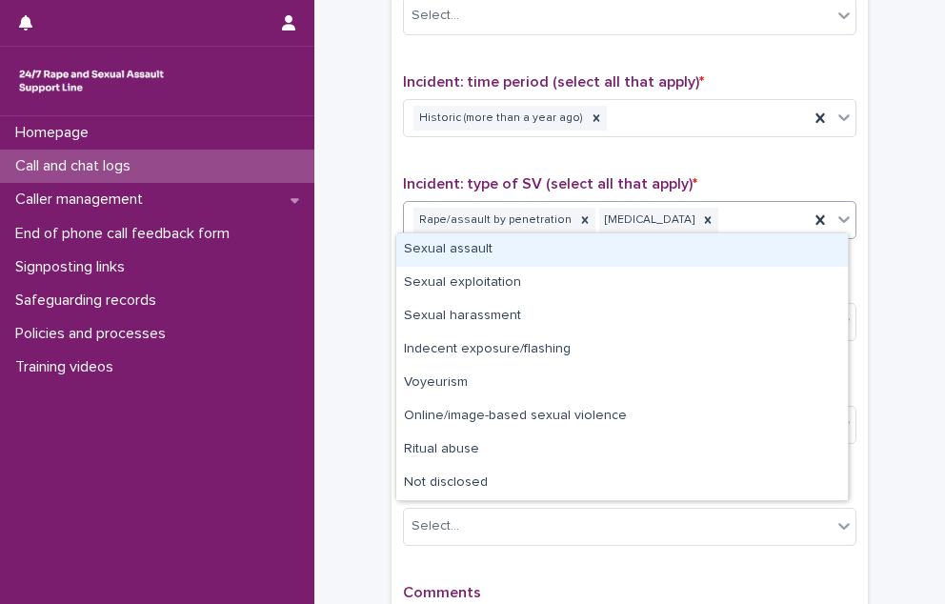
click at [720, 222] on div "Rape/assault by penetration [MEDICAL_DATA]" at bounding box center [606, 220] width 405 height 33
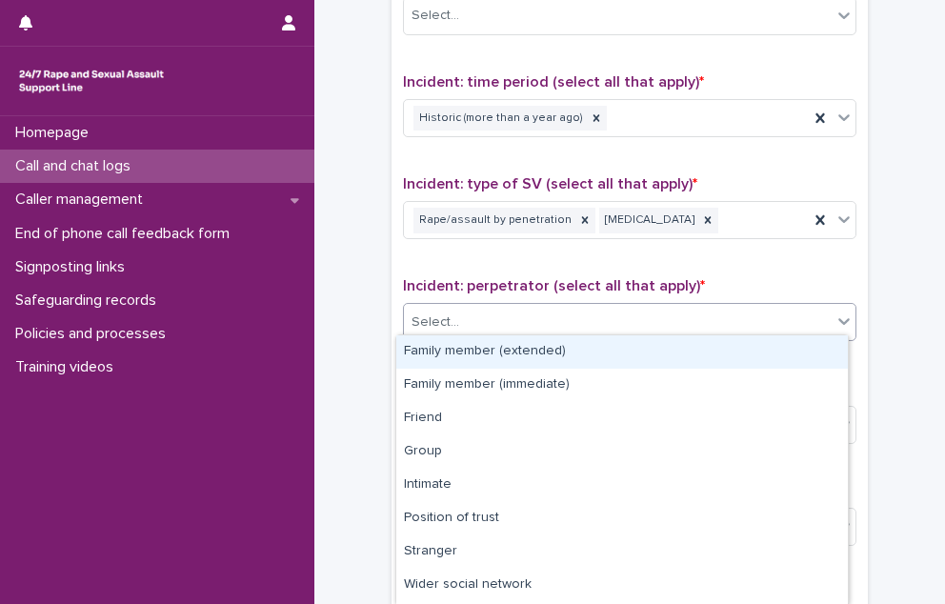
click at [518, 303] on div "Select..." at bounding box center [629, 322] width 453 height 38
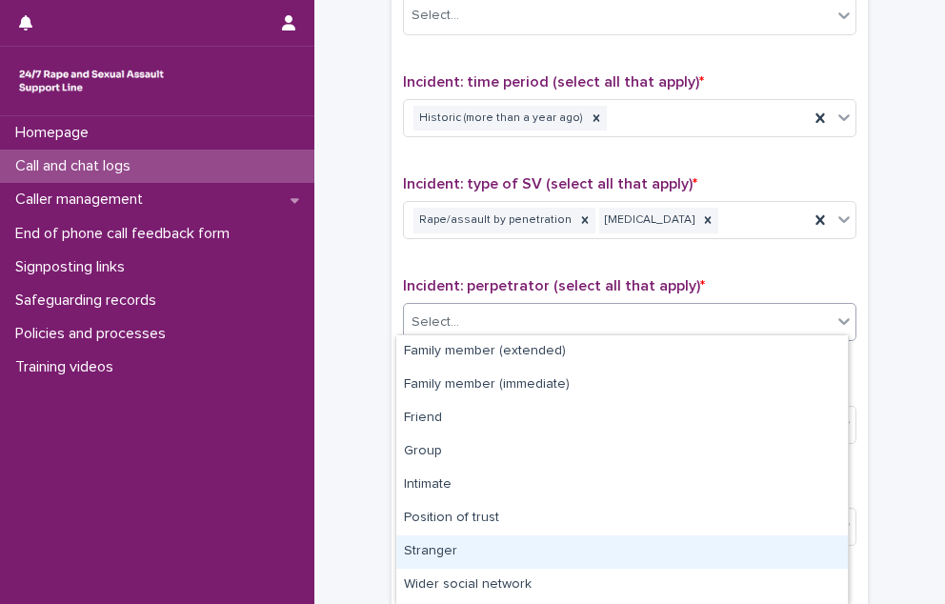
scroll to position [95, 0]
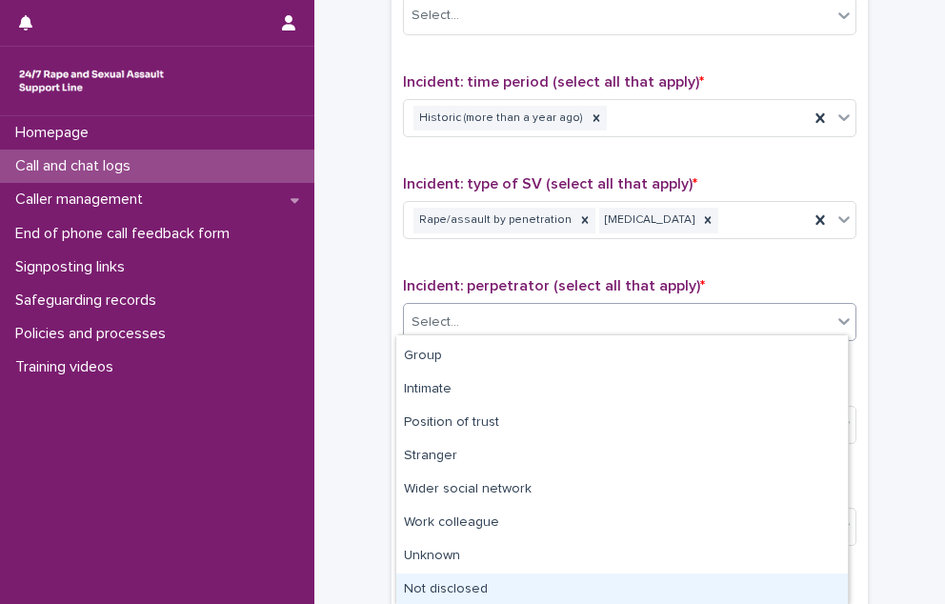
click at [450, 583] on div "Not disclosed" at bounding box center [621, 589] width 451 height 33
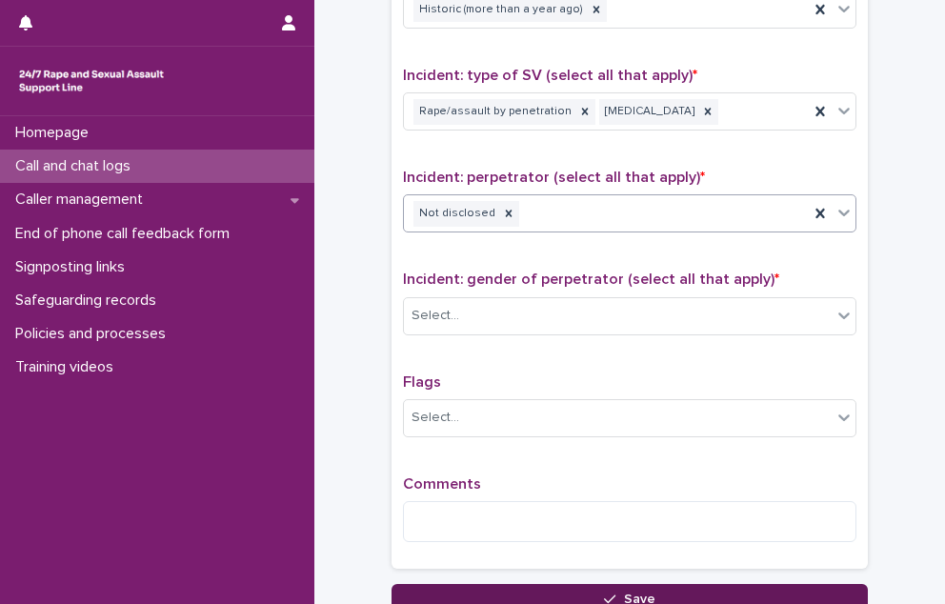
scroll to position [1429, 0]
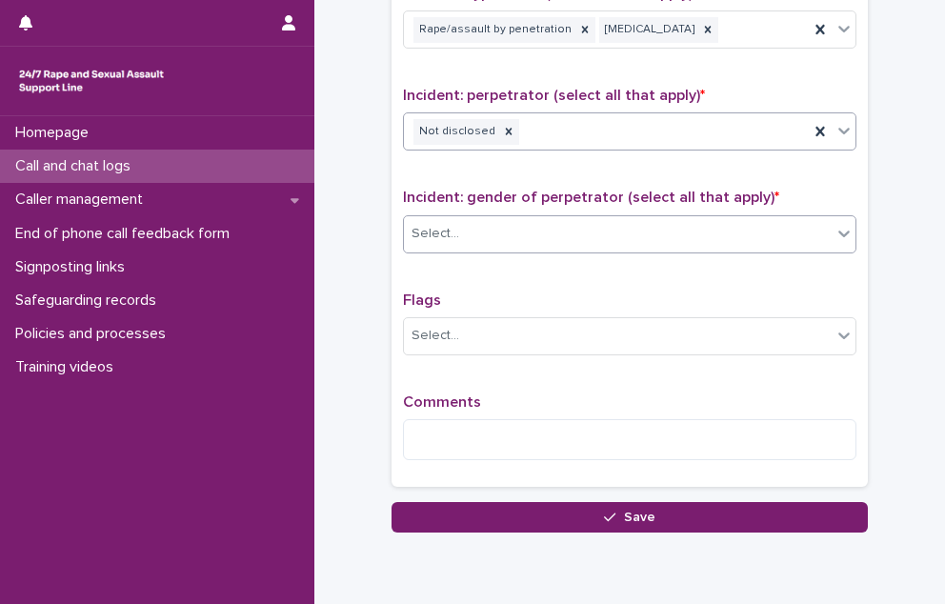
click at [550, 218] on div "Select..." at bounding box center [618, 233] width 428 height 31
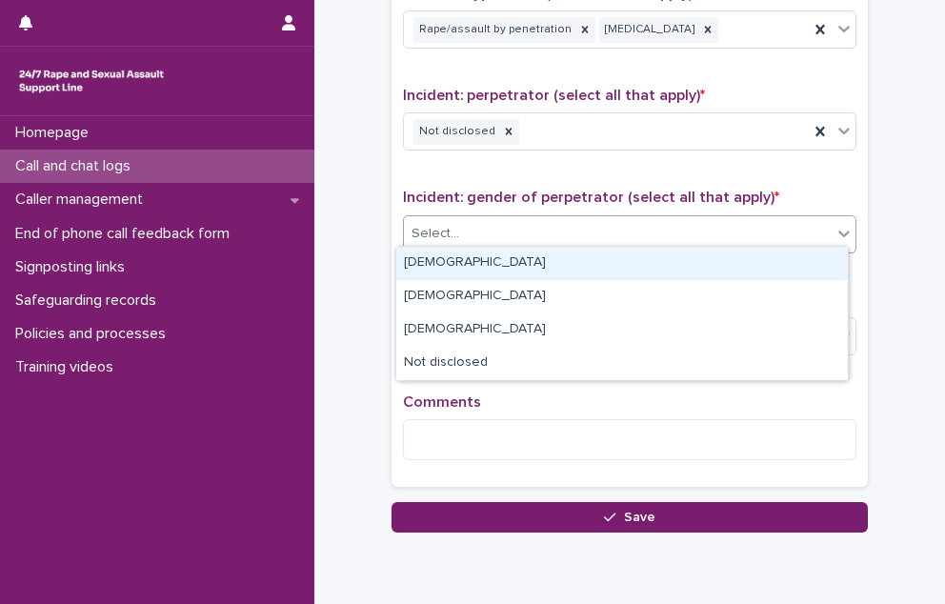
click at [530, 268] on div "[DEMOGRAPHIC_DATA]" at bounding box center [621, 263] width 451 height 33
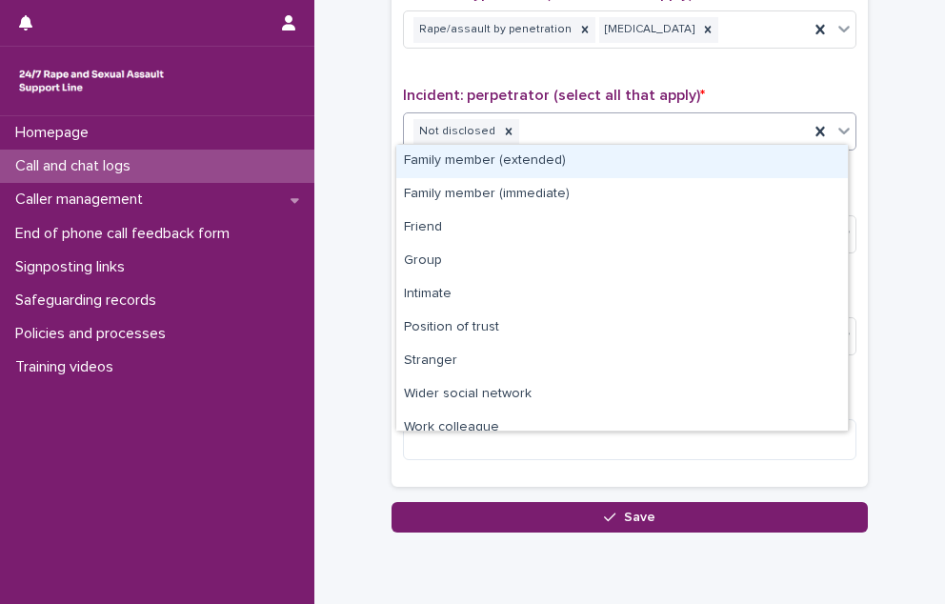
click at [576, 120] on div "Not disclosed" at bounding box center [606, 131] width 405 height 33
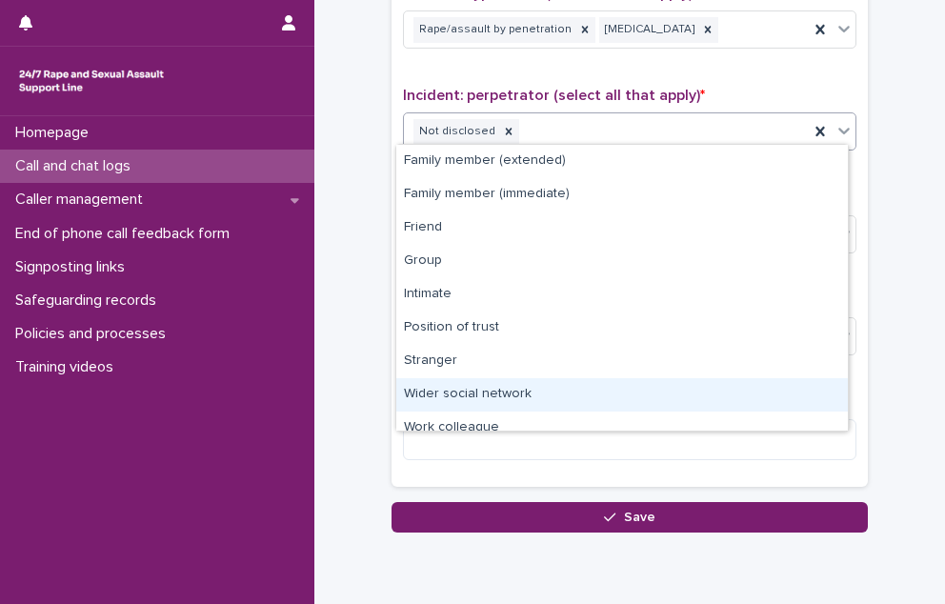
click at [441, 397] on div "Wider social network" at bounding box center [621, 394] width 451 height 33
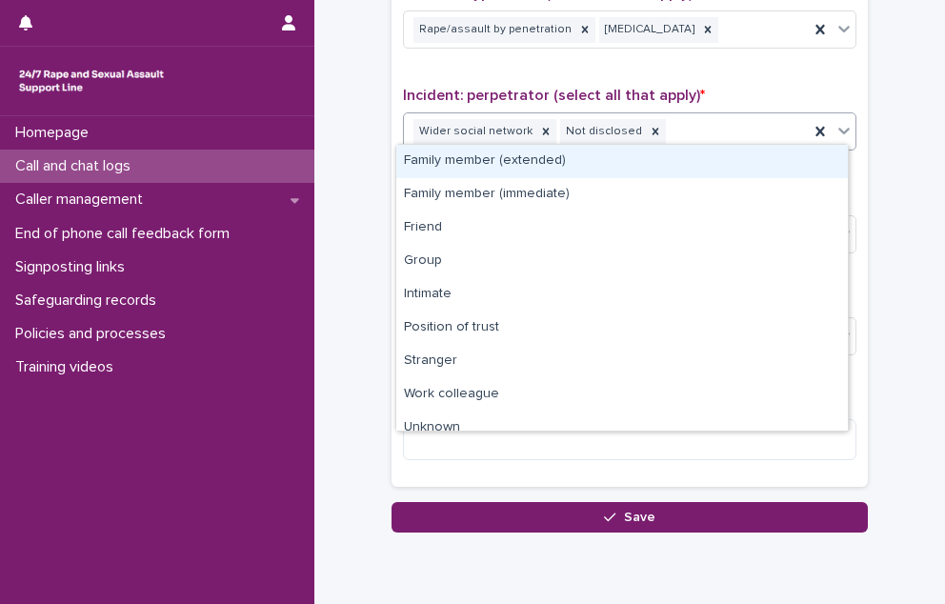
click at [716, 115] on div "Wider social network Not disclosed" at bounding box center [606, 131] width 405 height 33
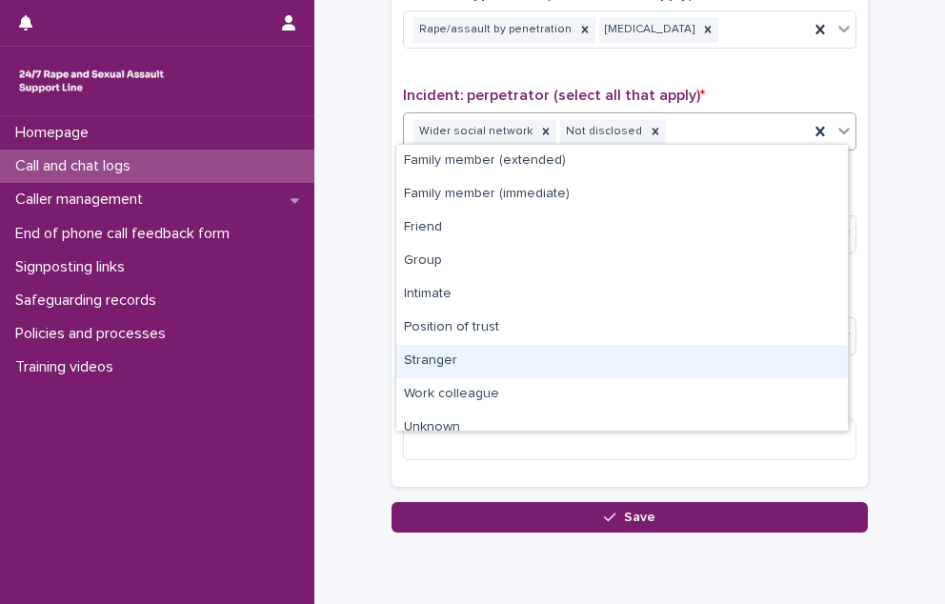
scroll to position [14, 0]
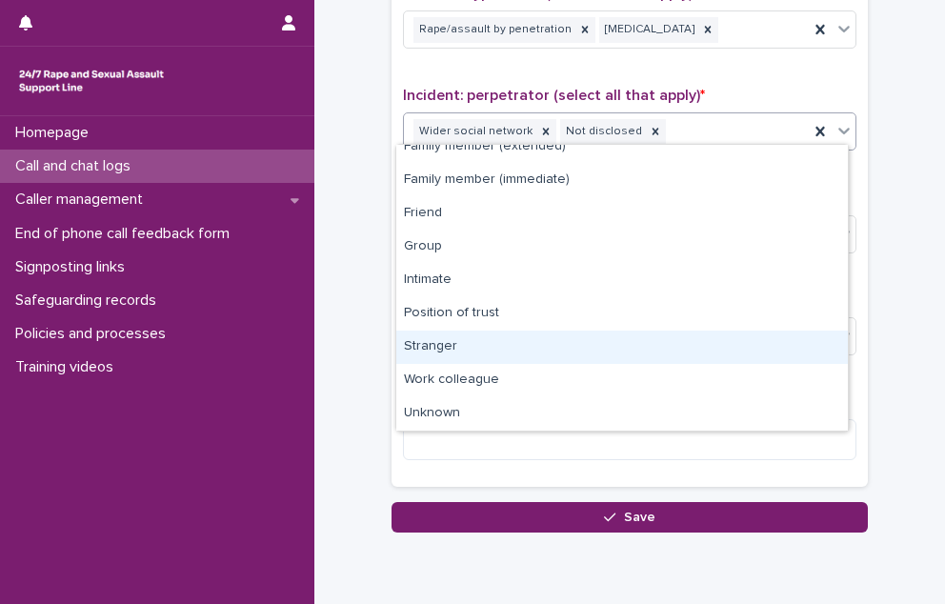
click at [563, 341] on div "Stranger" at bounding box center [621, 346] width 451 height 33
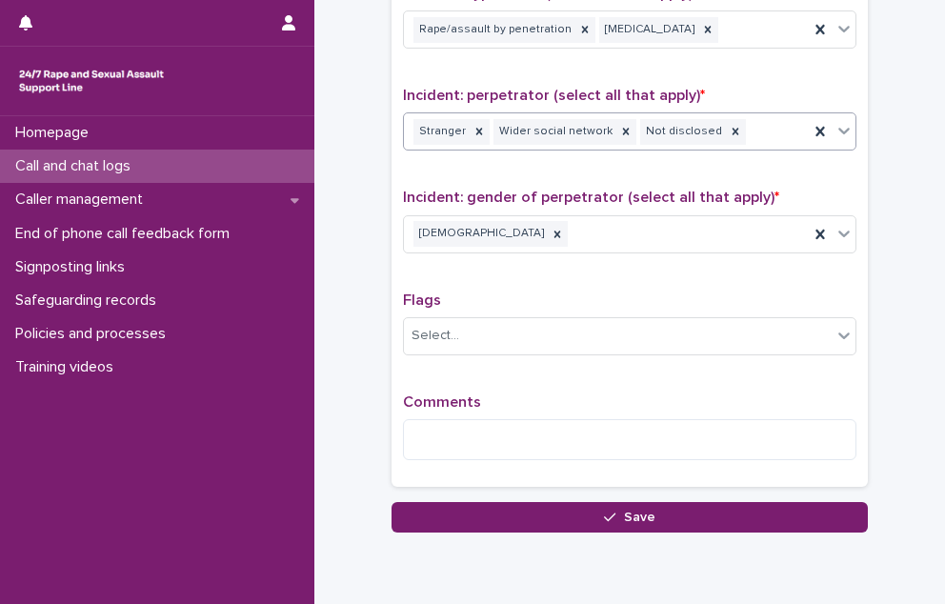
scroll to position [1497, 0]
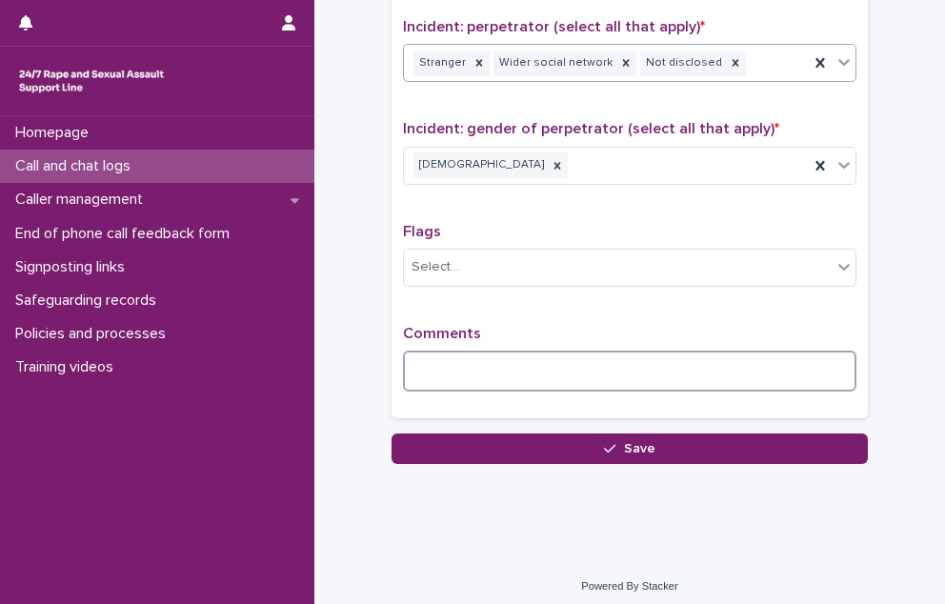
click at [557, 350] on textarea at bounding box center [629, 370] width 453 height 41
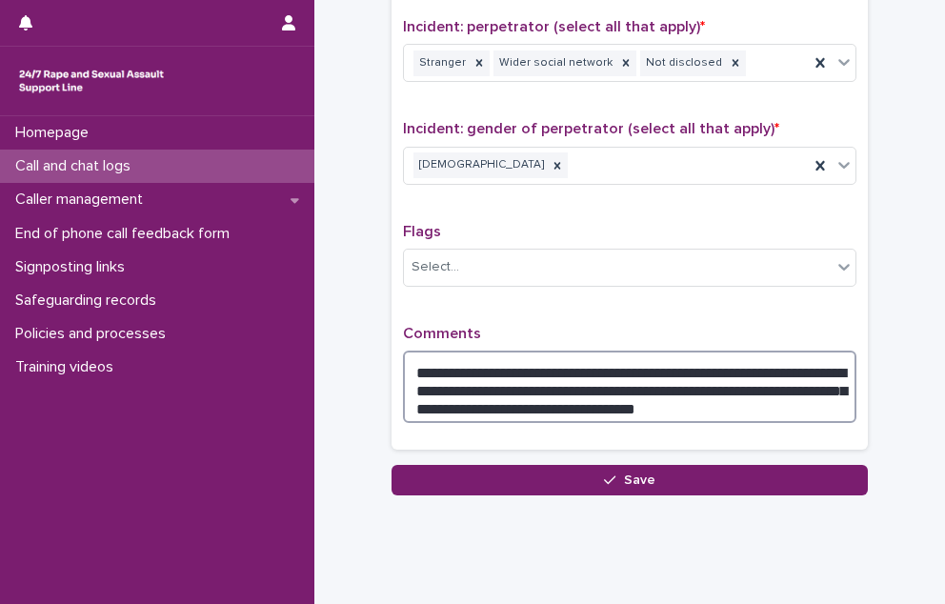
click at [763, 397] on textarea "**********" at bounding box center [629, 386] width 453 height 72
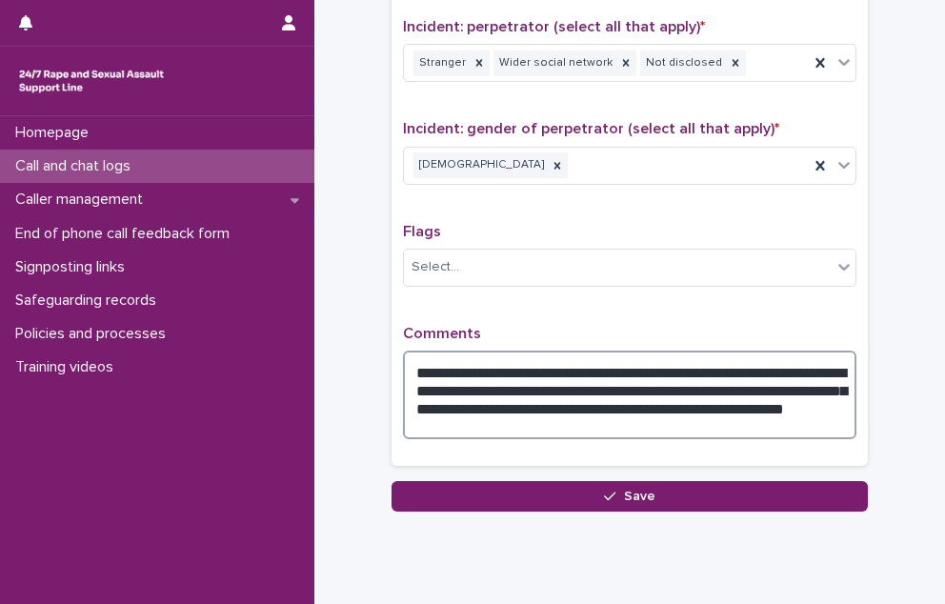
click at [782, 391] on textarea "**********" at bounding box center [629, 394] width 453 height 89
click at [590, 415] on textarea "**********" at bounding box center [629, 394] width 453 height 89
click at [653, 422] on textarea "**********" at bounding box center [629, 394] width 453 height 89
click at [655, 409] on textarea "**********" at bounding box center [629, 394] width 453 height 89
click at [837, 411] on textarea "**********" at bounding box center [629, 394] width 453 height 89
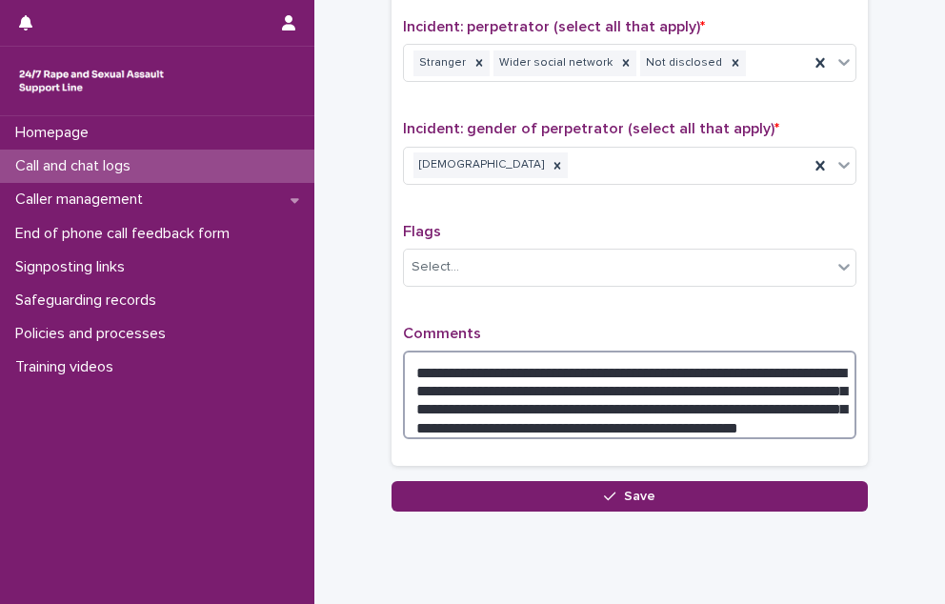
click at [768, 408] on textarea "**********" at bounding box center [629, 394] width 453 height 89
click at [770, 408] on textarea "**********" at bounding box center [629, 394] width 453 height 89
click at [842, 410] on textarea "**********" at bounding box center [629, 394] width 453 height 89
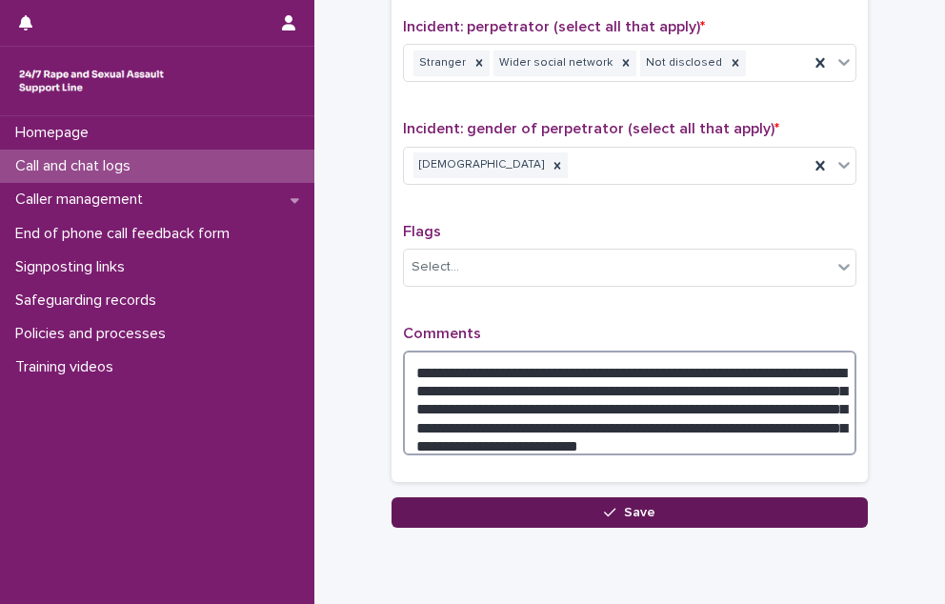
type textarea "**********"
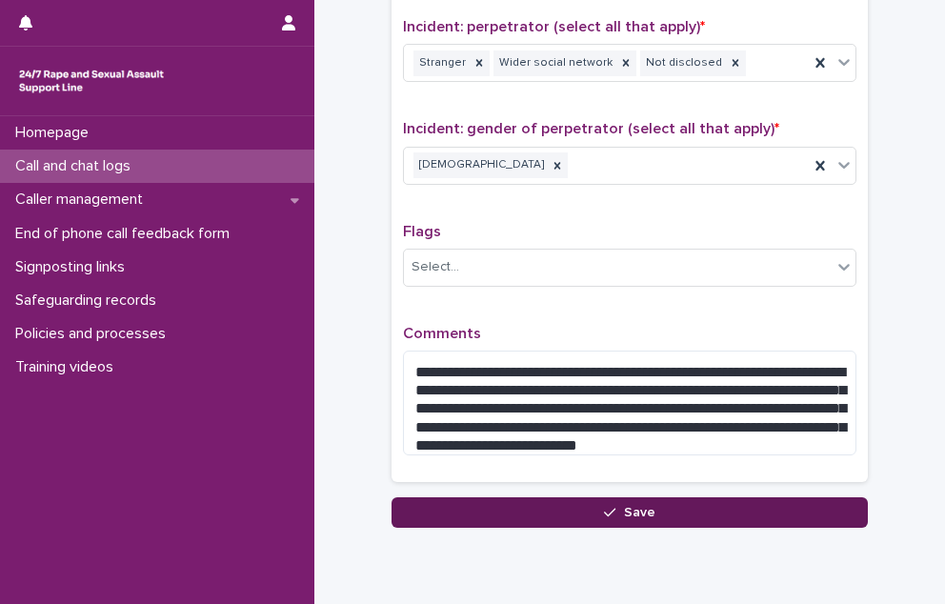
click at [558, 509] on button "Save" at bounding box center [629, 512] width 476 height 30
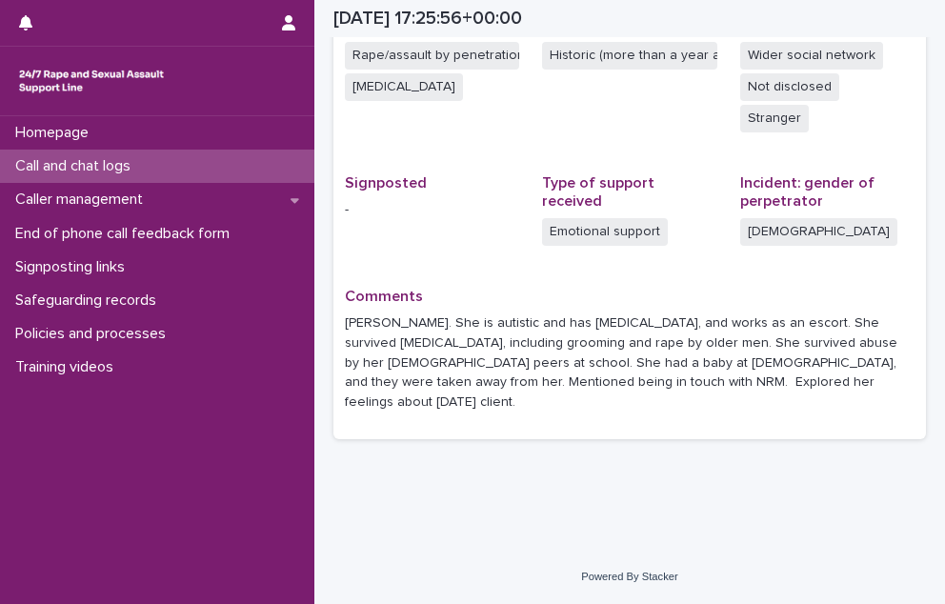
scroll to position [460, 0]
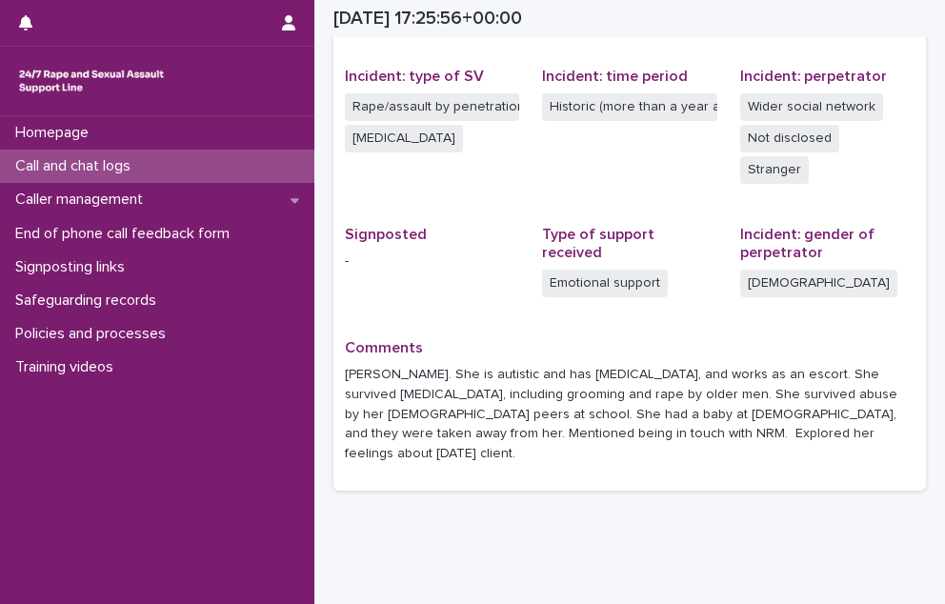
click at [101, 180] on div "Call and chat logs" at bounding box center [157, 166] width 314 height 33
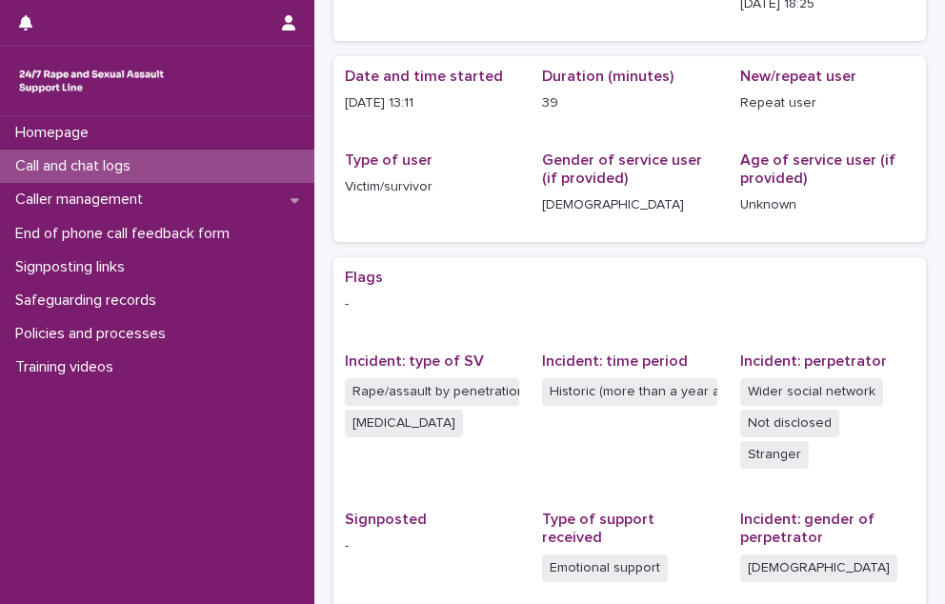
scroll to position [460, 0]
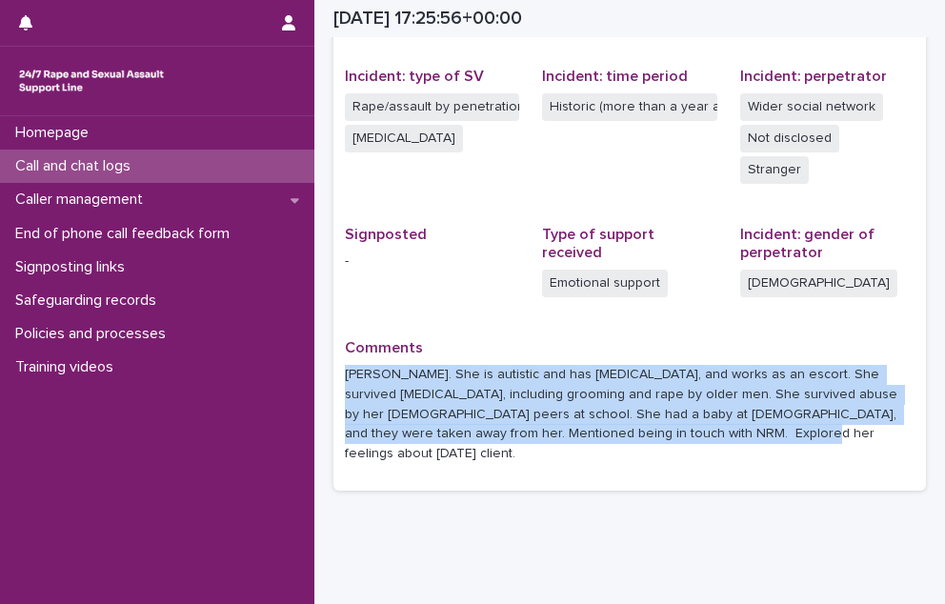
drag, startPoint x: 663, startPoint y: 403, endPoint x: 331, endPoint y: 331, distance: 339.0
click at [331, 331] on div "Loading... Saving… Loading... Saving… [DATE] 17:25:56+00:00 [DATE] 18:25 Sorry,…" at bounding box center [629, 52] width 611 height 1002
drag, startPoint x: 331, startPoint y: 331, endPoint x: 382, endPoint y: 348, distance: 53.0
copy p "[PERSON_NAME]. She is autistic and has [MEDICAL_DATA], and works as an escort. …"
